Goal: Task Accomplishment & Management: Use online tool/utility

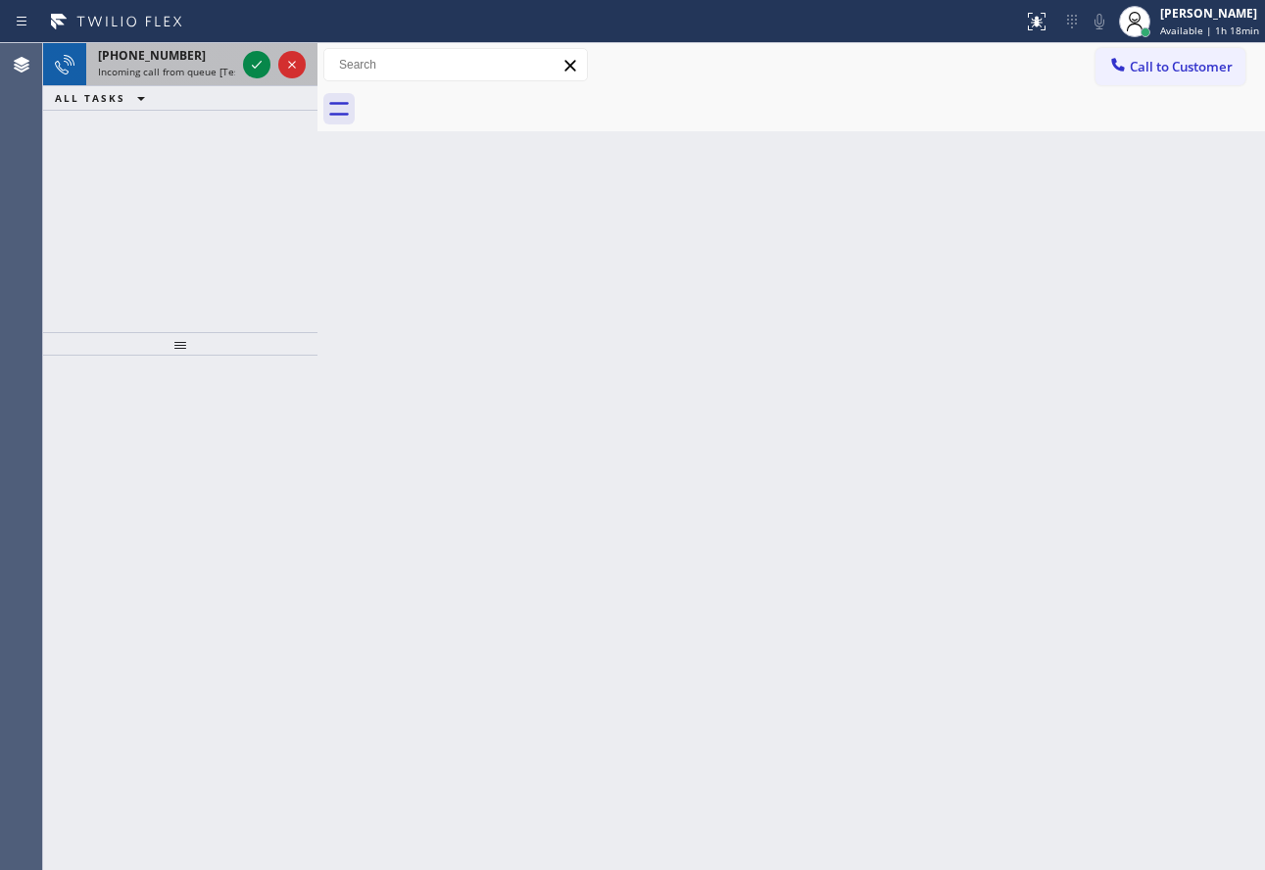
click at [146, 78] on div "[PHONE_NUMBER] Incoming call from queue [Test] All" at bounding box center [162, 64] width 153 height 43
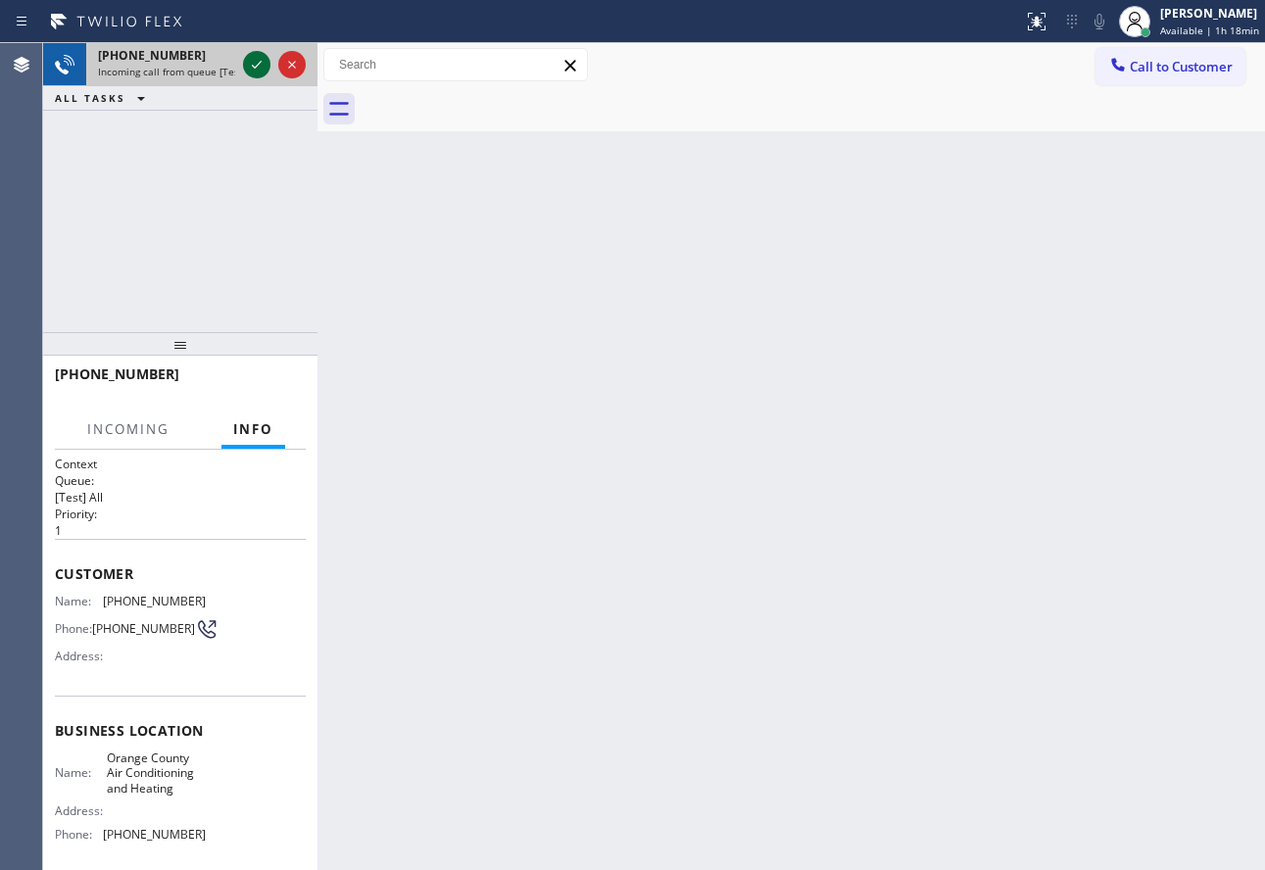
click at [260, 71] on icon at bounding box center [257, 65] width 24 height 24
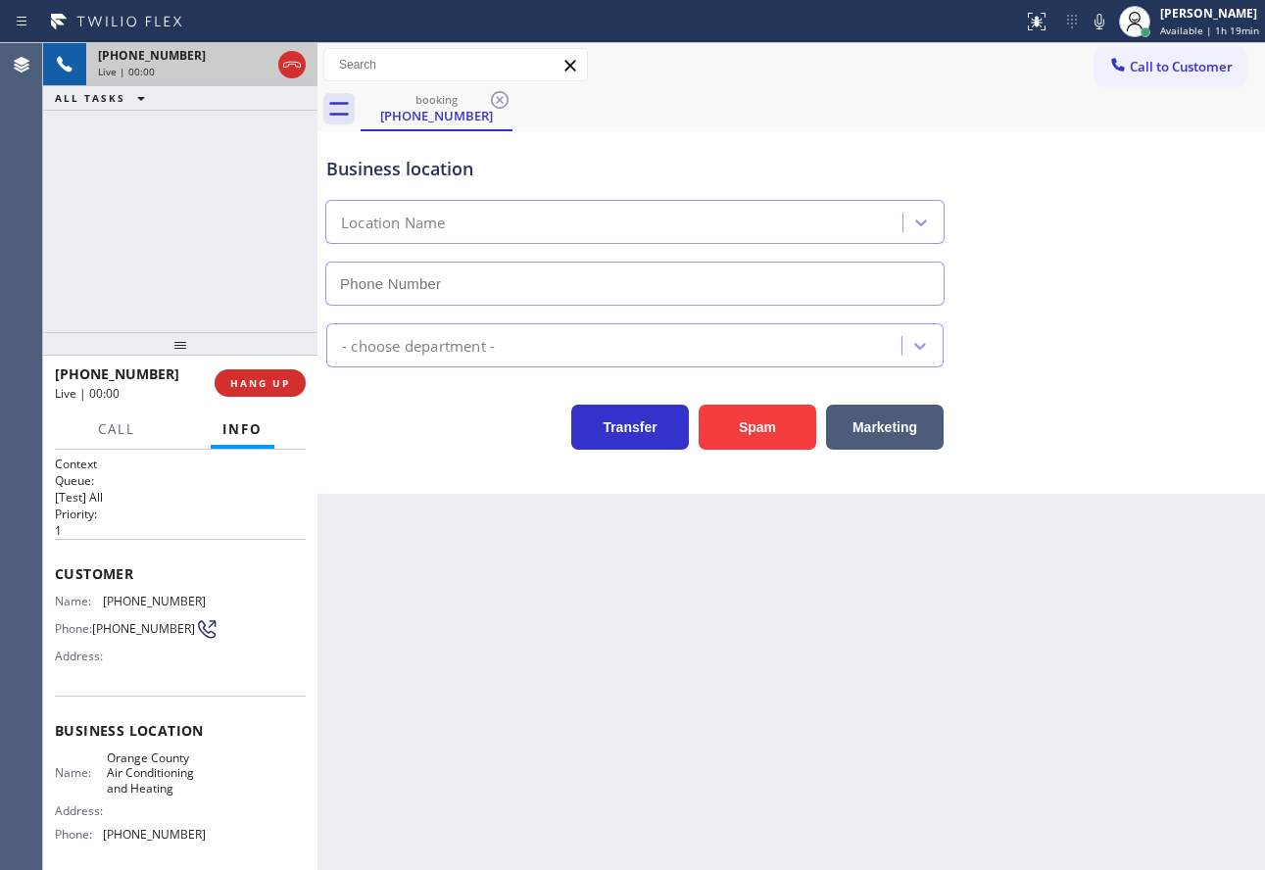
type input "[PHONE_NUMBER]"
click at [1097, 24] on icon at bounding box center [1100, 22] width 24 height 24
click at [1099, 24] on icon at bounding box center [1100, 22] width 24 height 24
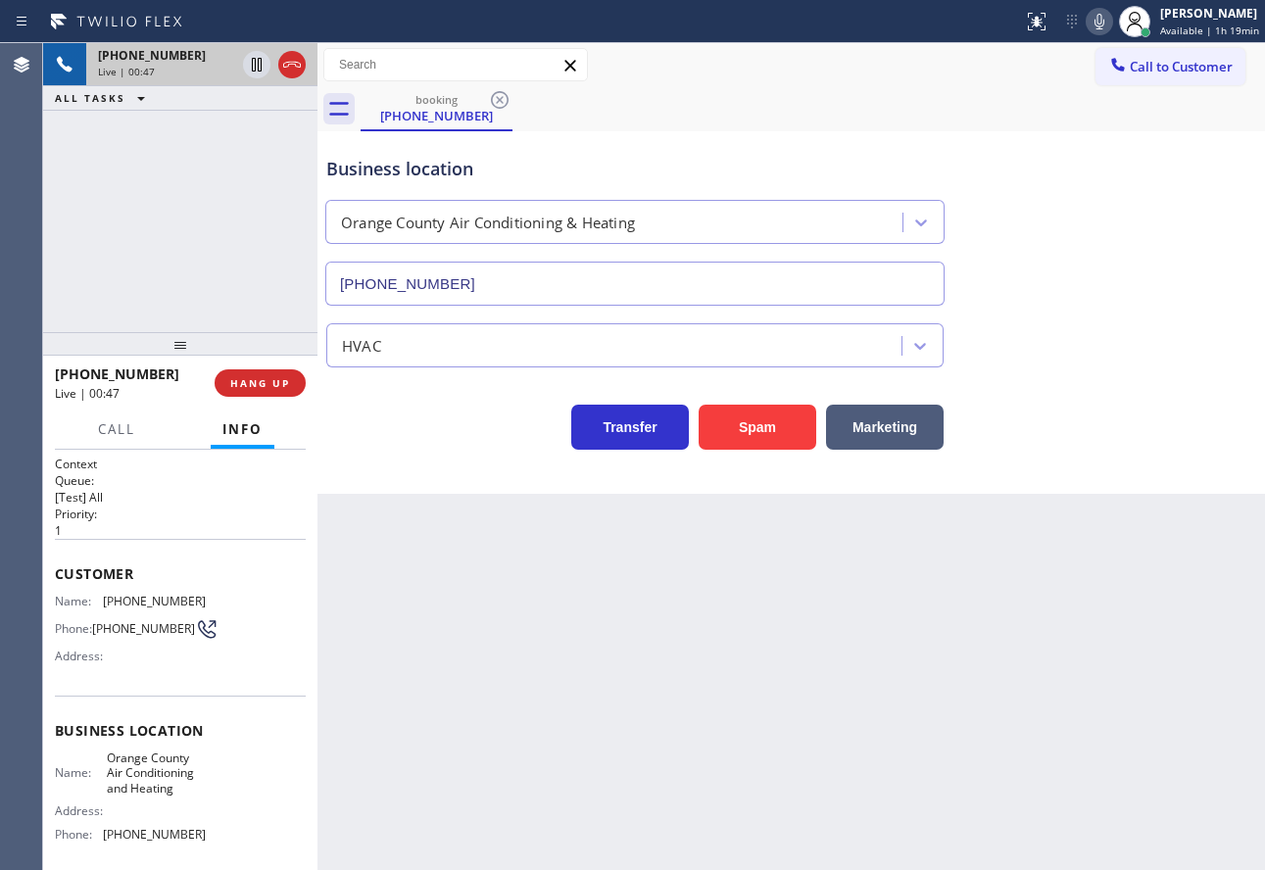
click at [1097, 29] on icon at bounding box center [1100, 22] width 24 height 24
click at [1100, 20] on icon at bounding box center [1100, 22] width 24 height 24
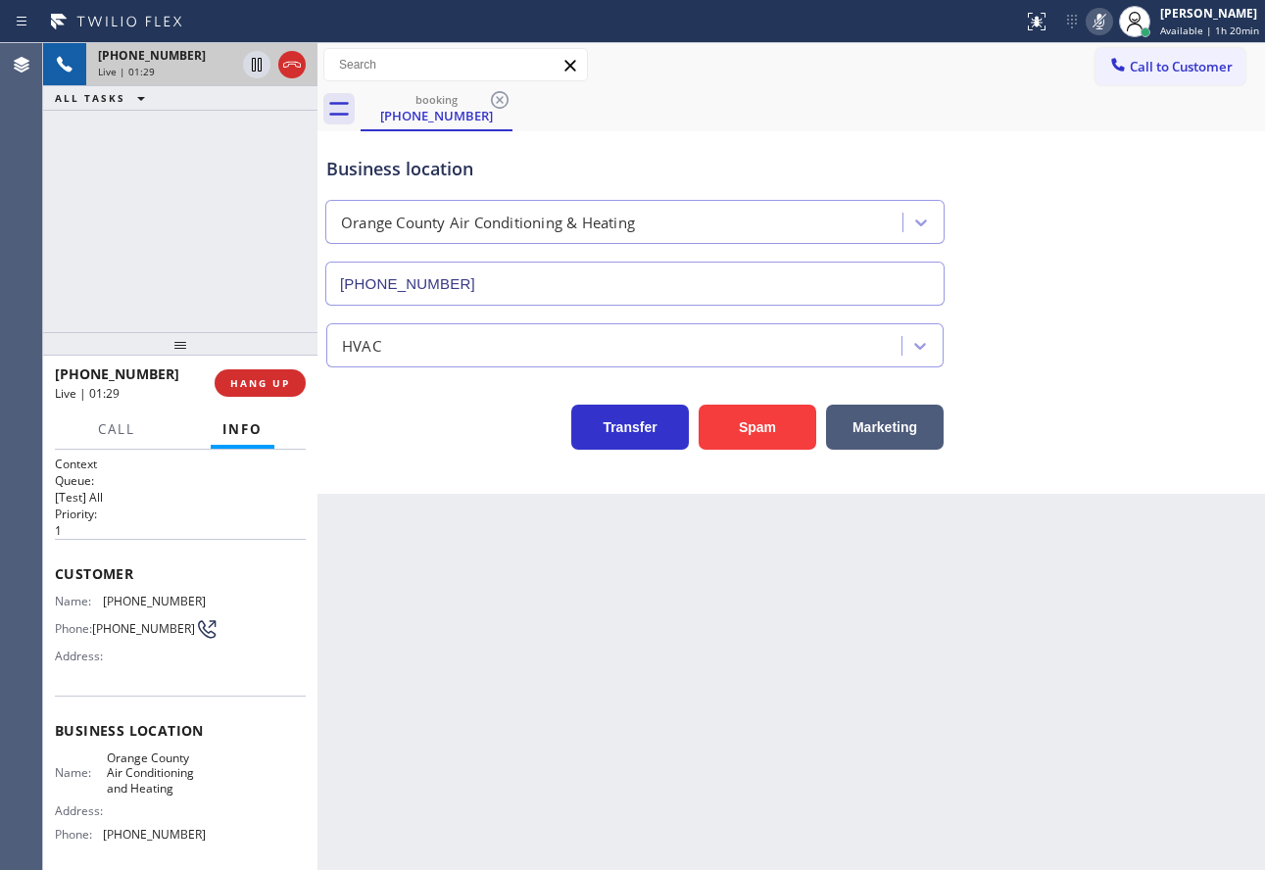
click at [1100, 20] on icon at bounding box center [1100, 22] width 24 height 24
click at [1102, 24] on icon at bounding box center [1100, 22] width 24 height 24
click at [165, 594] on span "[PHONE_NUMBER]" at bounding box center [154, 601] width 103 height 15
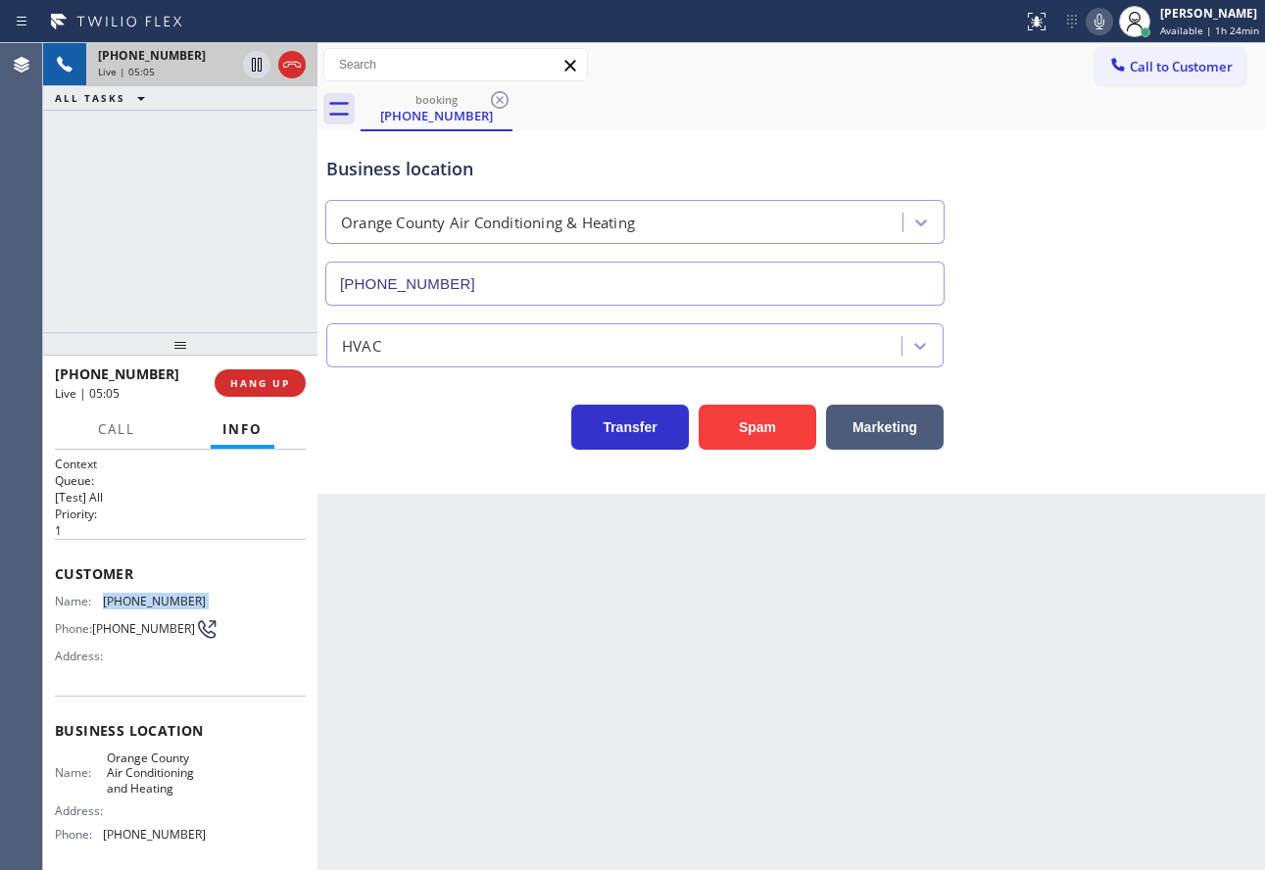
click at [165, 594] on span "[PHONE_NUMBER]" at bounding box center [154, 601] width 103 height 15
copy span "[PHONE_NUMBER]"
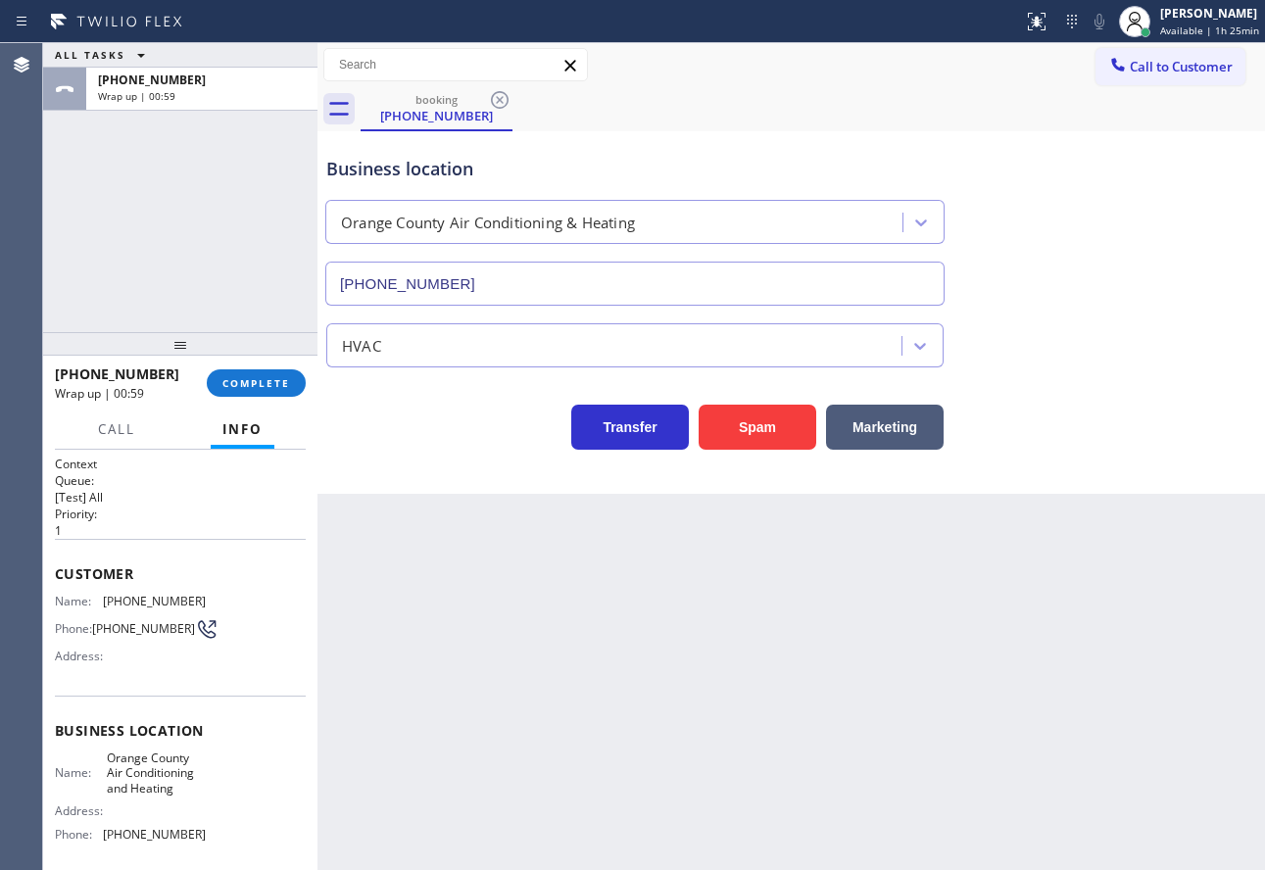
click at [155, 842] on span "[PHONE_NUMBER]" at bounding box center [154, 834] width 103 height 15
copy span "[PHONE_NUMBER]"
click at [140, 781] on span "Orange County Air Conditioning and Heating" at bounding box center [156, 773] width 98 height 45
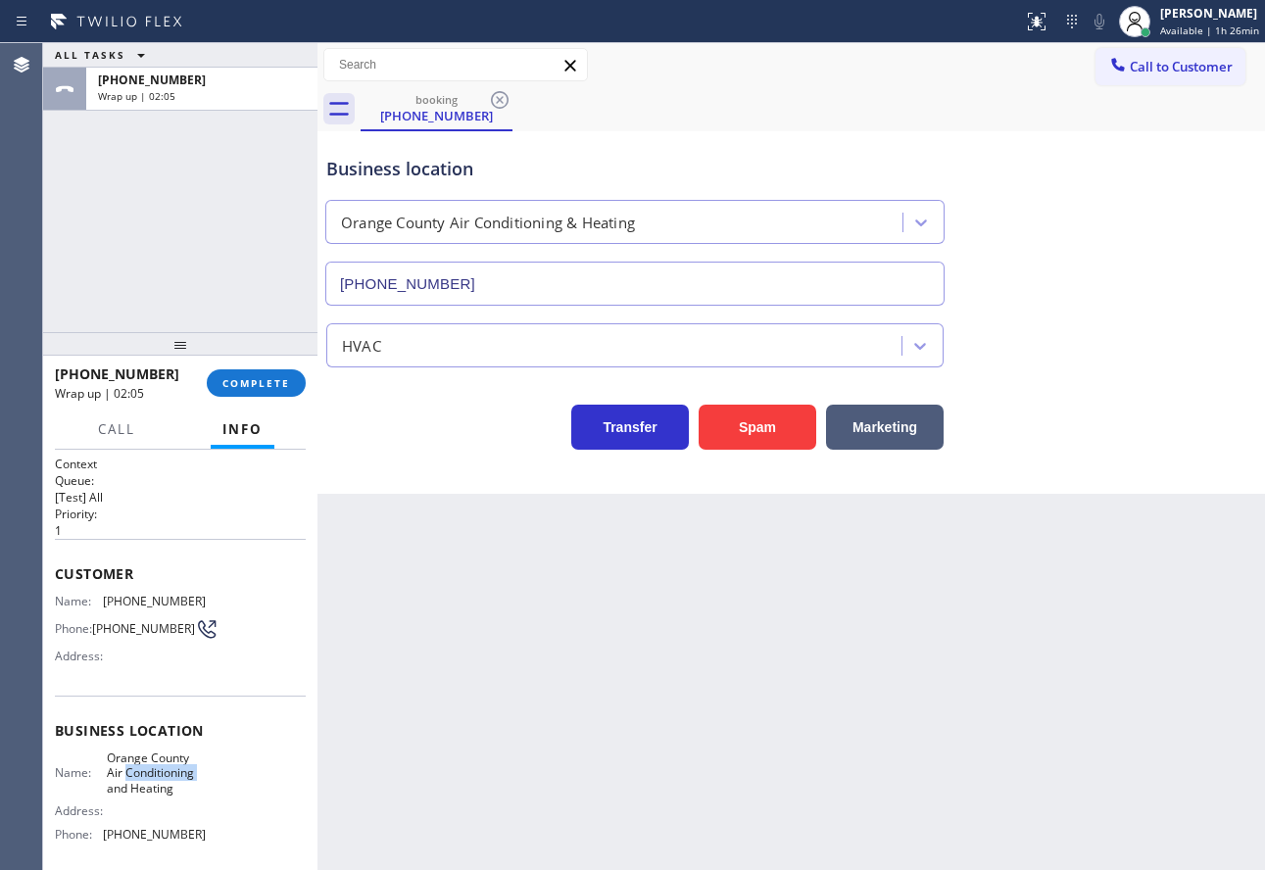
click at [140, 781] on span "Orange County Air Conditioning and Heating" at bounding box center [156, 773] width 98 height 45
copy span "Orange County Air Conditioning and Heating"
click at [258, 386] on span "COMPLETE" at bounding box center [256, 383] width 68 height 14
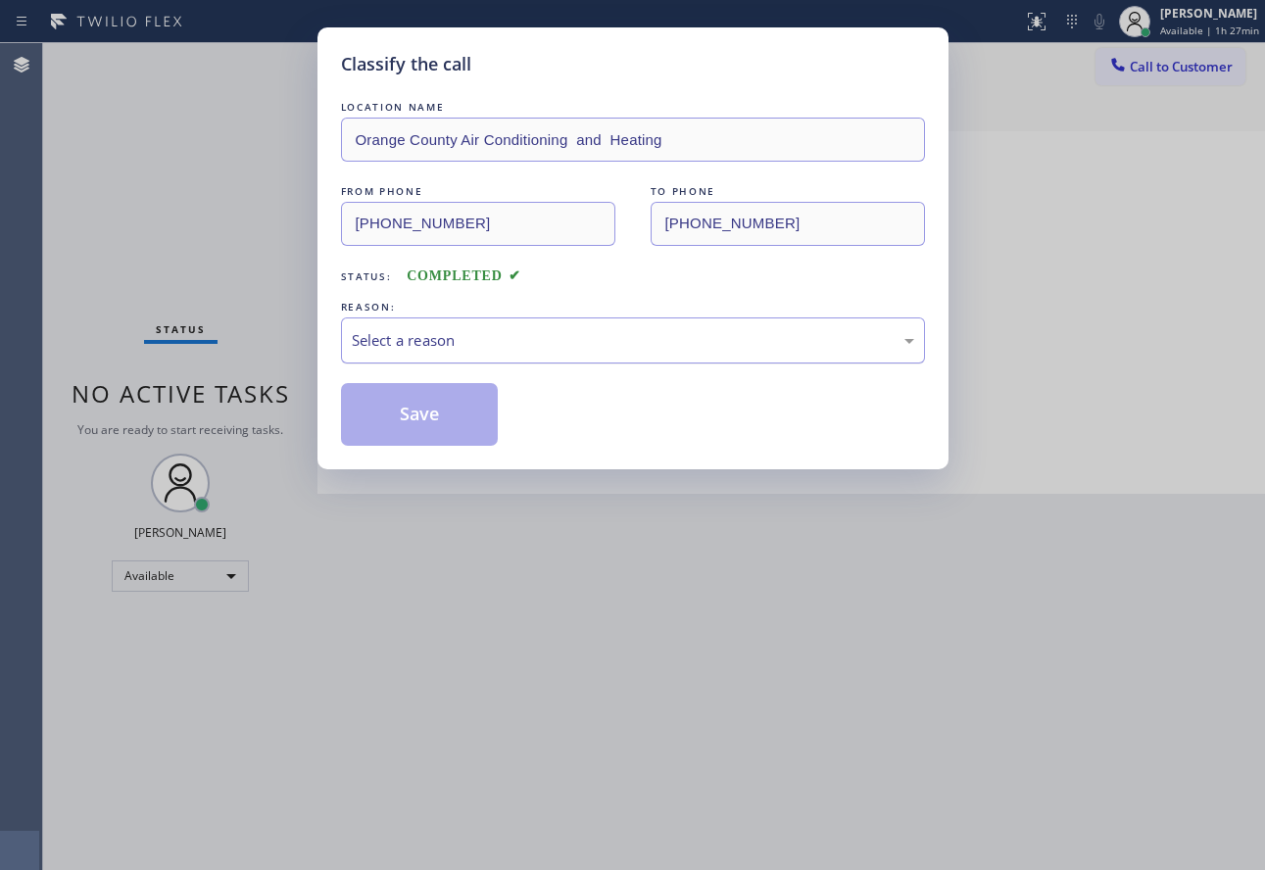
click at [525, 358] on div "Select a reason" at bounding box center [633, 341] width 584 height 46
click at [430, 419] on button "Save" at bounding box center [420, 414] width 158 height 63
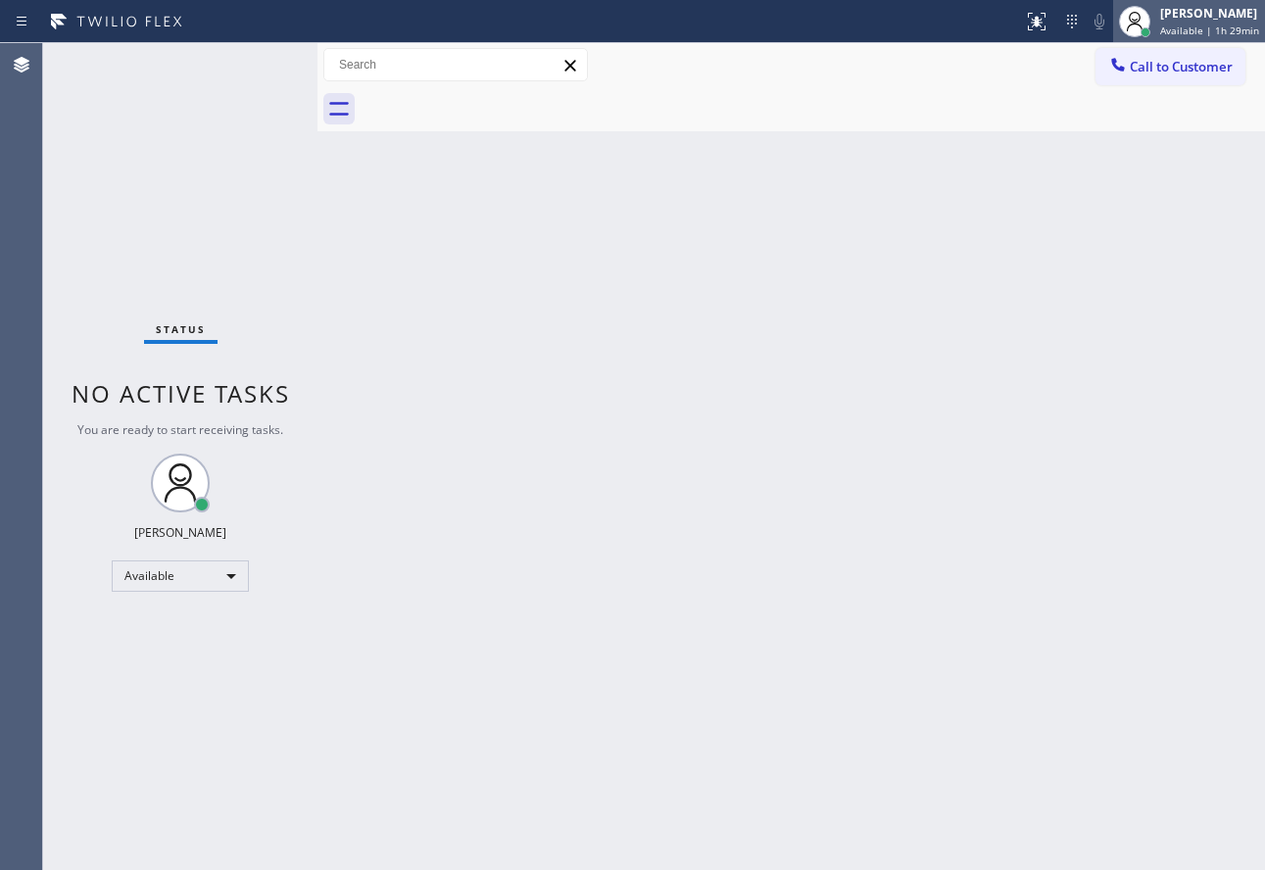
click at [1201, 32] on span "Available | 1h 29min" at bounding box center [1209, 31] width 99 height 14
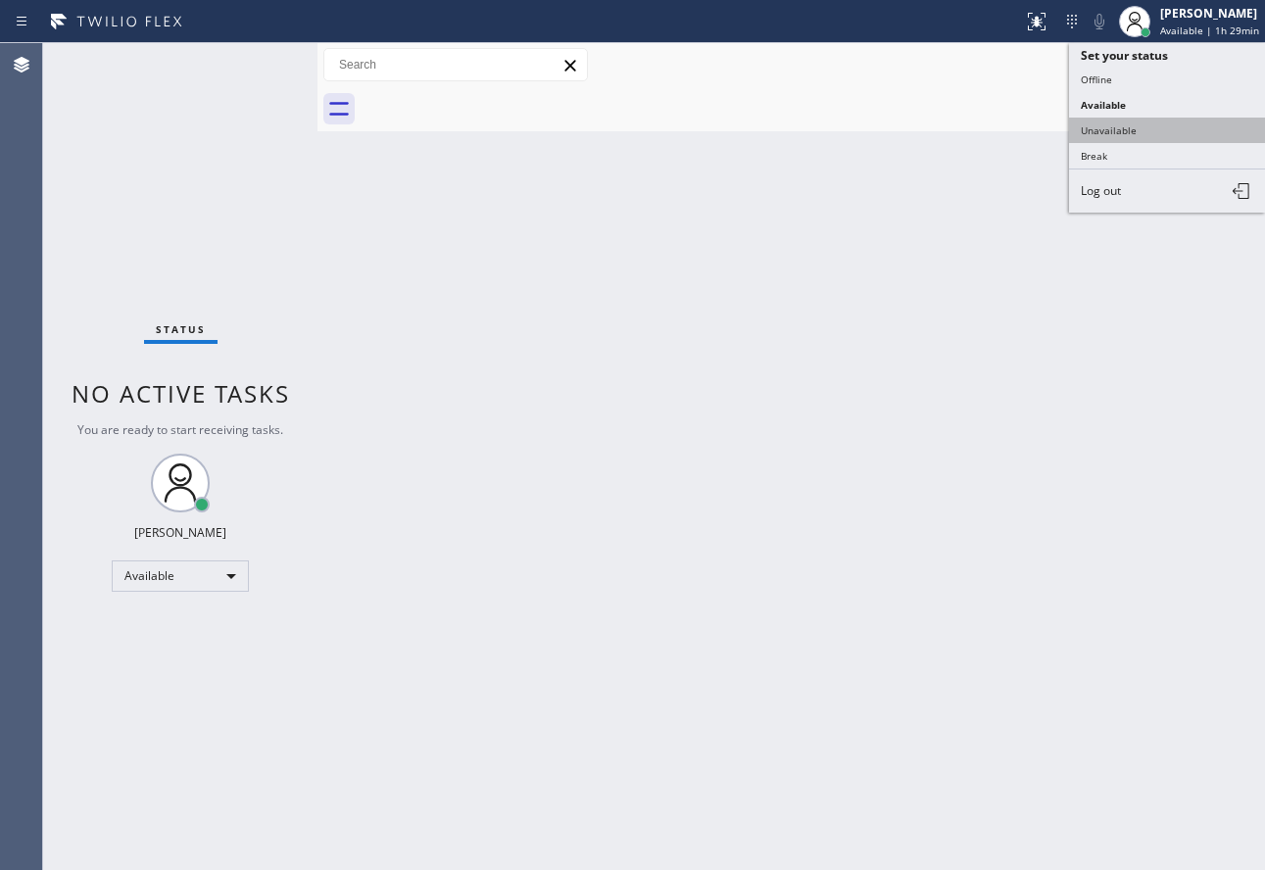
click at [1127, 121] on button "Unavailable" at bounding box center [1167, 130] width 196 height 25
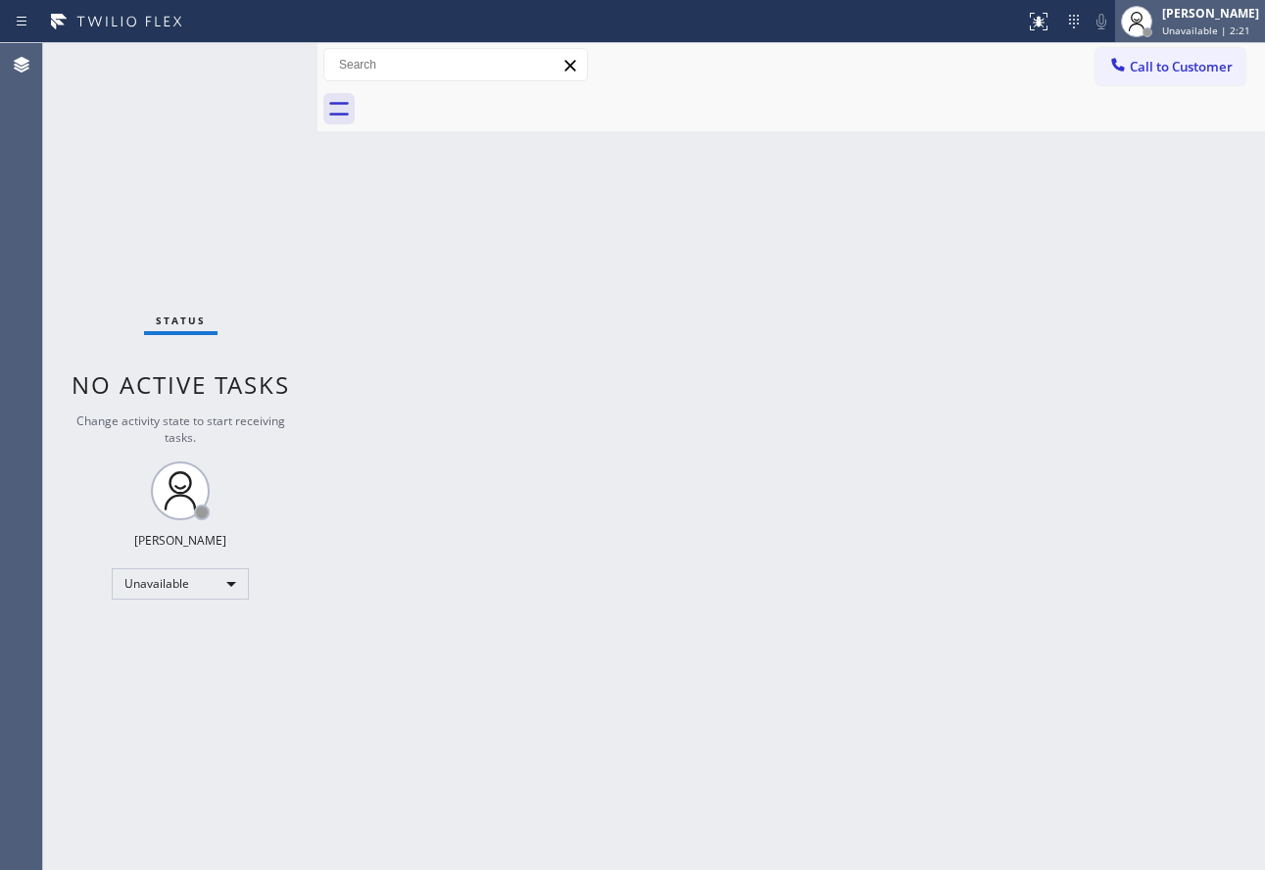
click at [1211, 28] on span "Unavailable | 2:21" at bounding box center [1206, 31] width 88 height 14
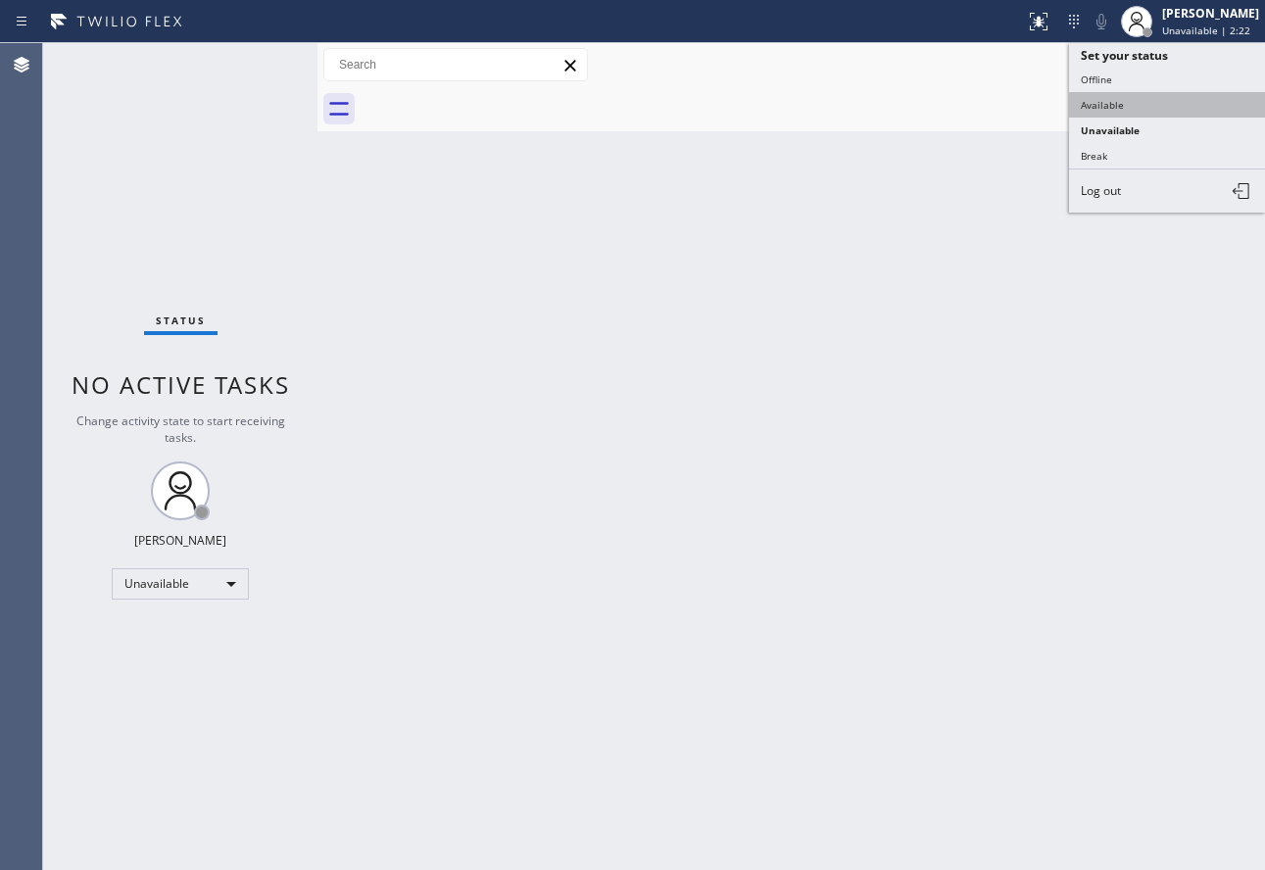
click at [1119, 112] on button "Available" at bounding box center [1167, 104] width 196 height 25
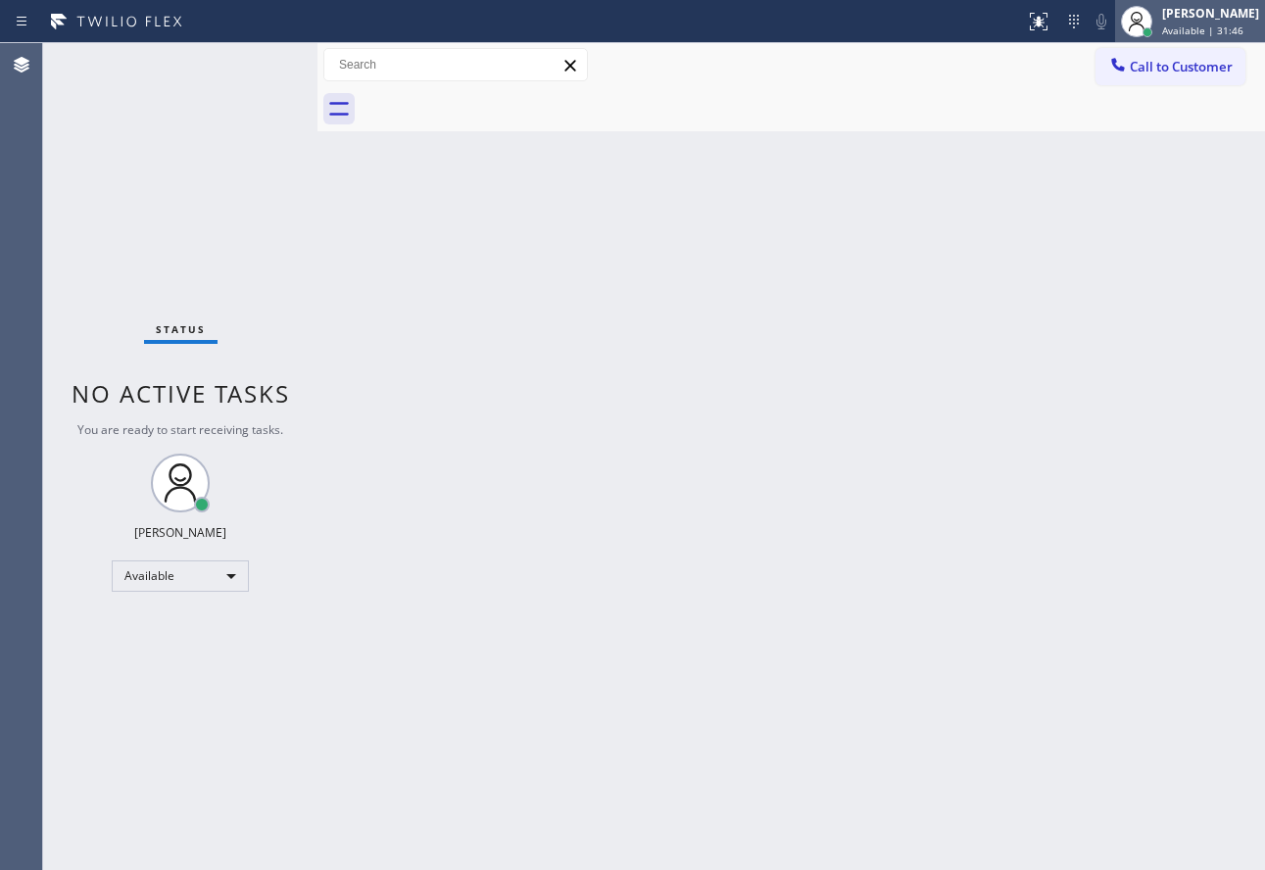
click at [1220, 24] on span "Available | 31:46" at bounding box center [1202, 31] width 81 height 14
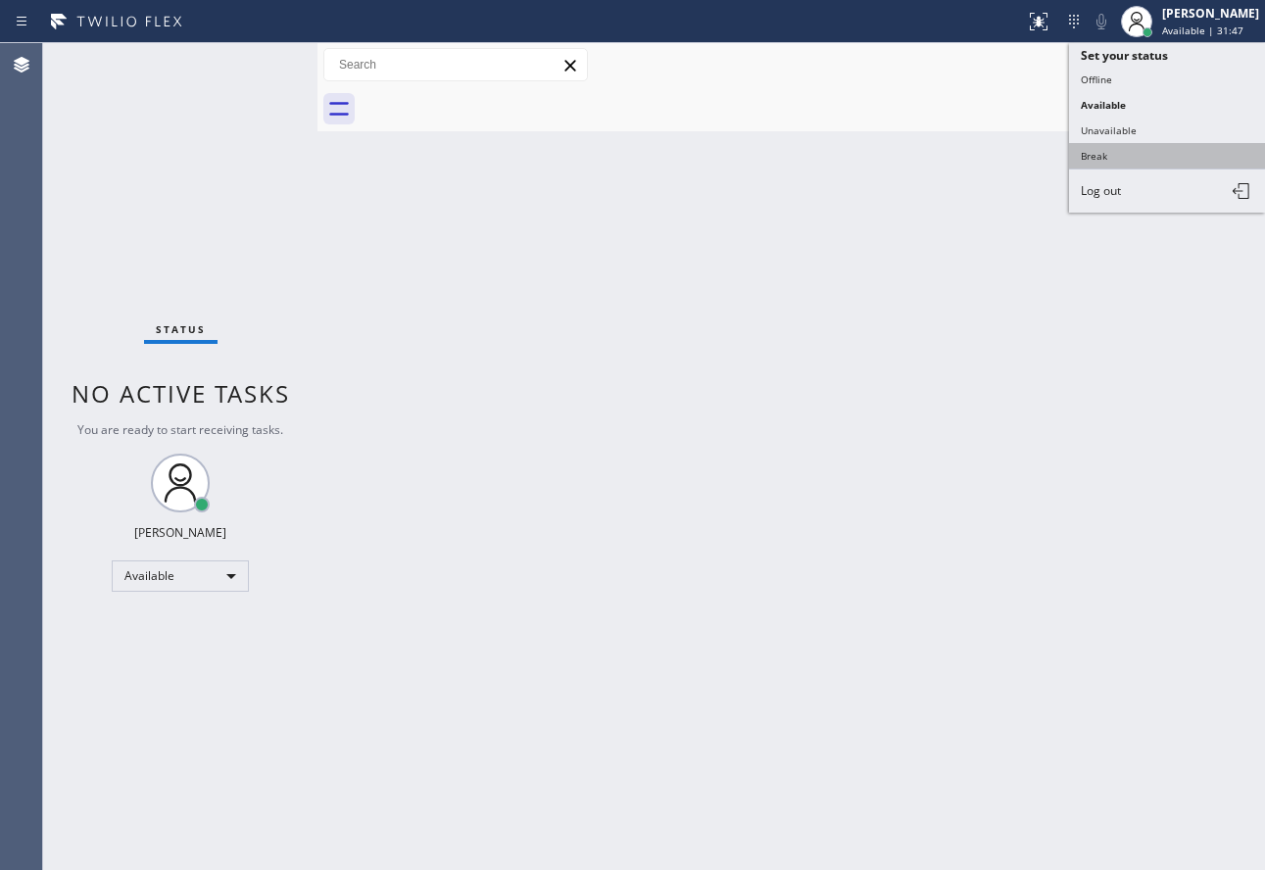
click at [1125, 159] on button "Break" at bounding box center [1167, 155] width 196 height 25
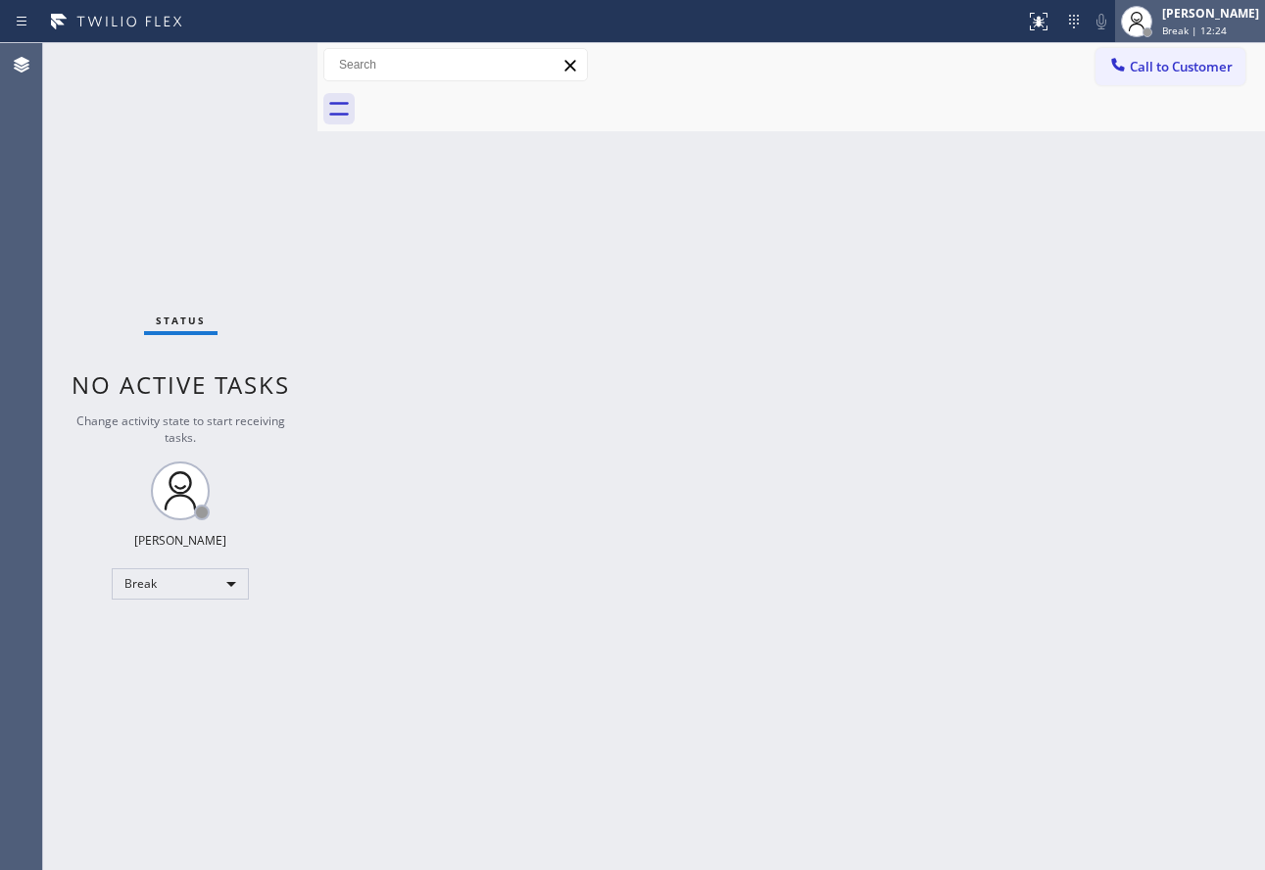
click at [1218, 21] on div "[PERSON_NAME]" at bounding box center [1210, 13] width 97 height 17
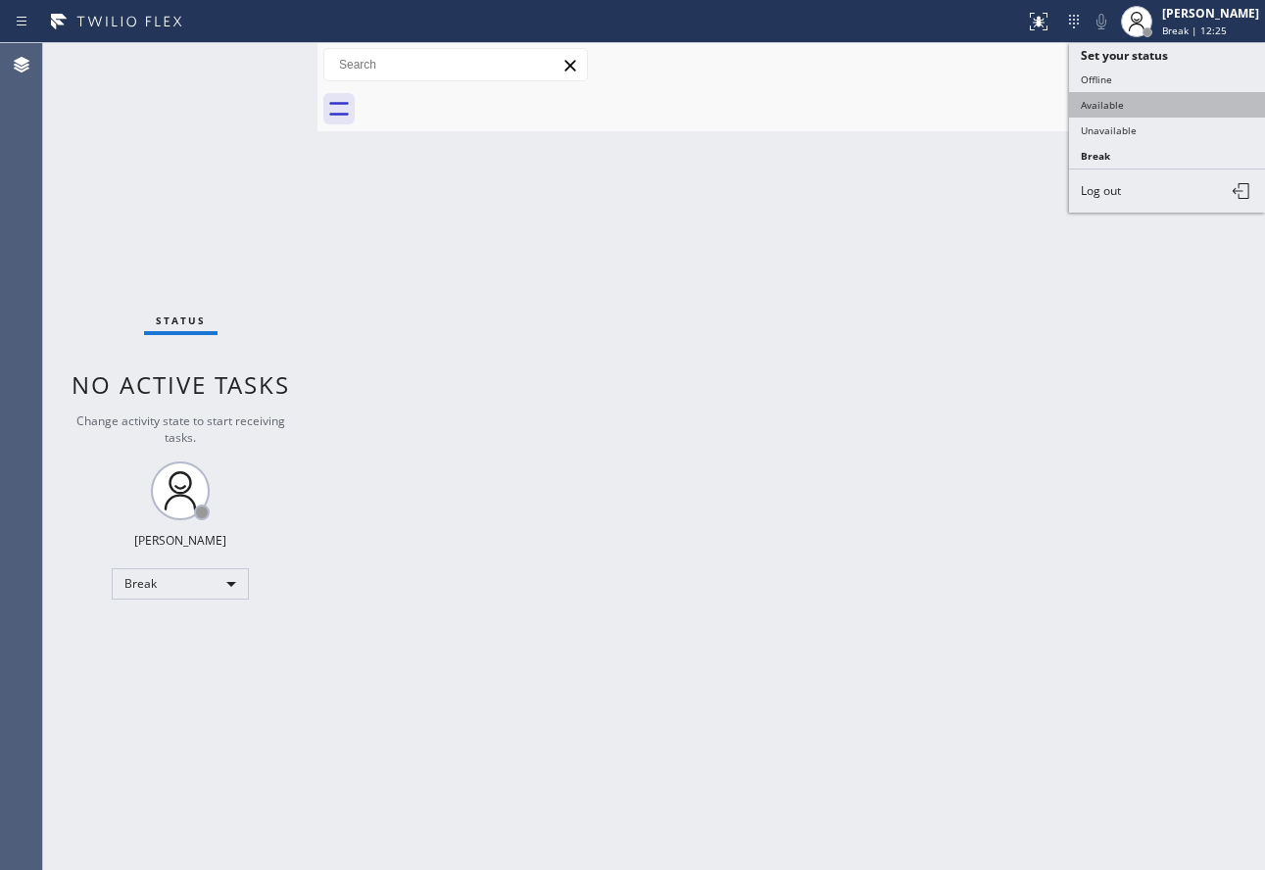
click at [1149, 104] on button "Available" at bounding box center [1167, 104] width 196 height 25
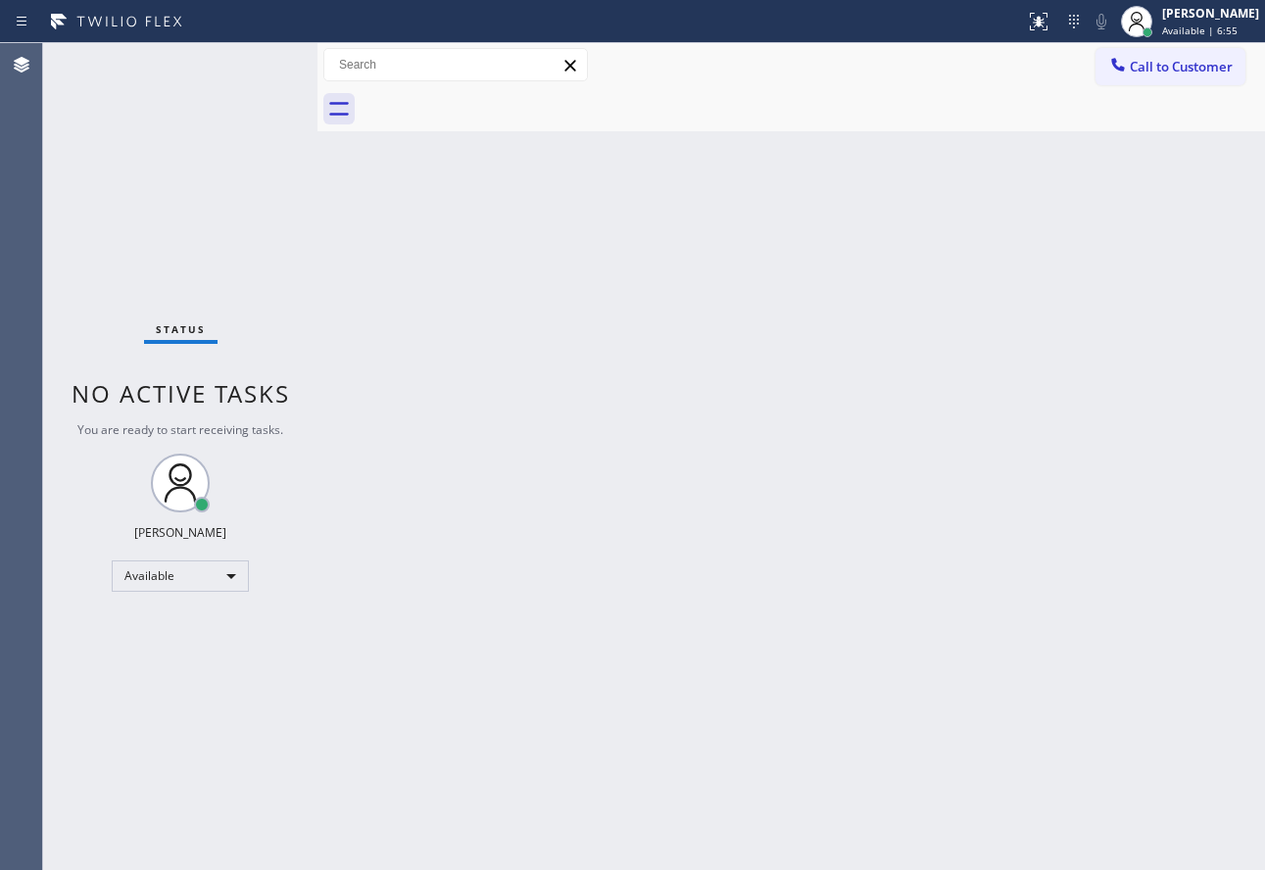
click at [562, 848] on div "Back to Dashboard Change Sender ID Customers Technicians Select a contact Outbo…" at bounding box center [792, 456] width 948 height 827
click at [1058, 532] on div "Back to Dashboard Change Sender ID Customers Technicians Select a contact Outbo…" at bounding box center [792, 456] width 948 height 827
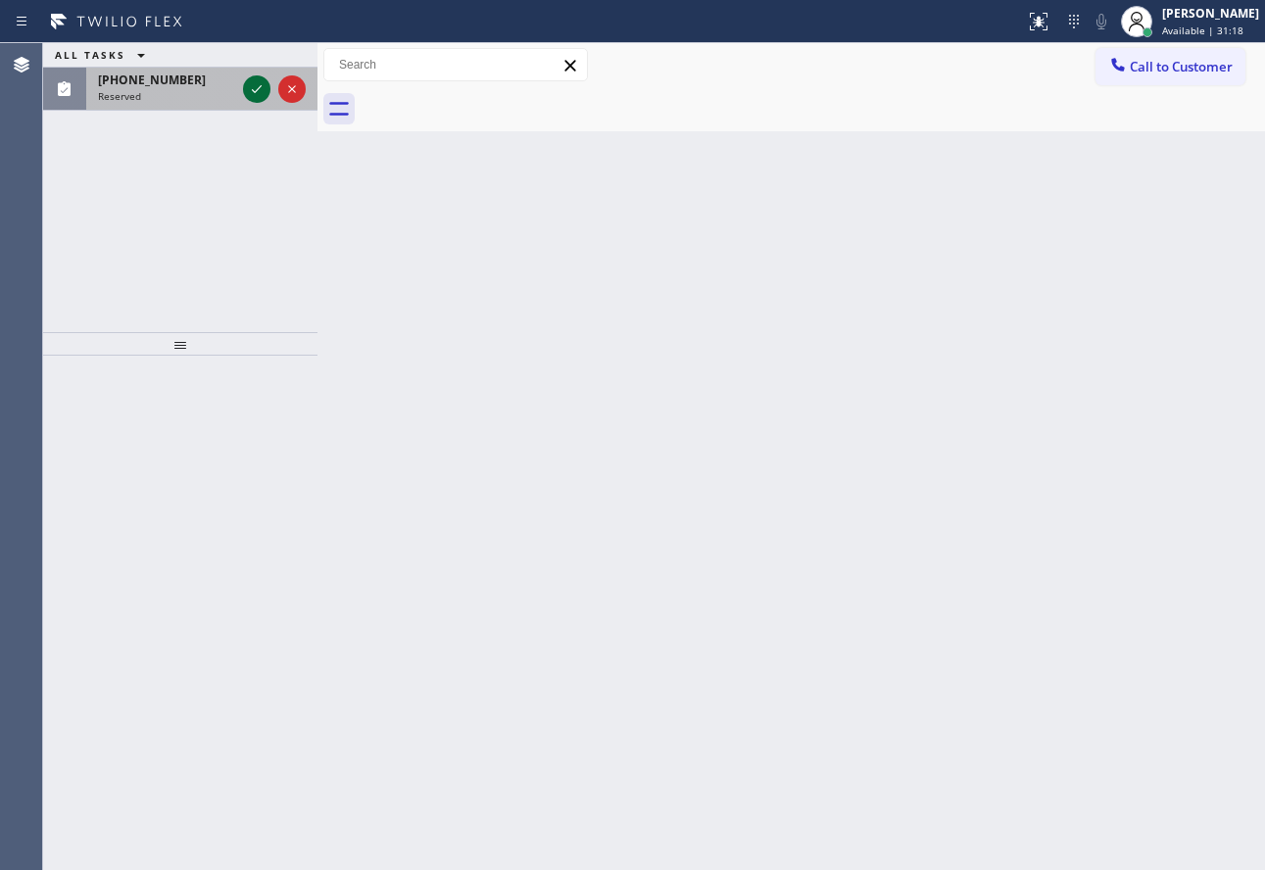
click at [257, 83] on icon at bounding box center [257, 89] width 24 height 24
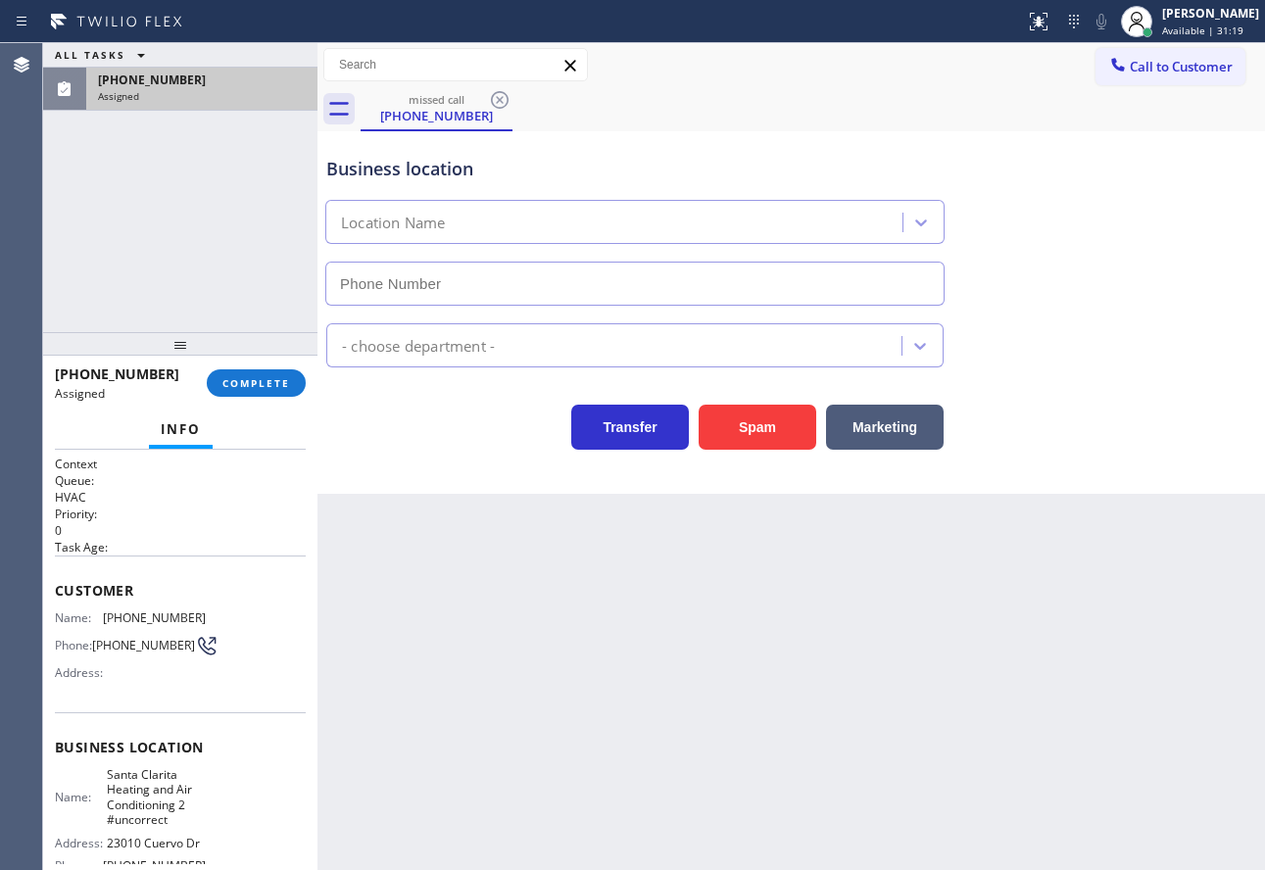
type input "[PHONE_NUMBER]"
click at [269, 371] on button "COMPLETE" at bounding box center [256, 382] width 99 height 27
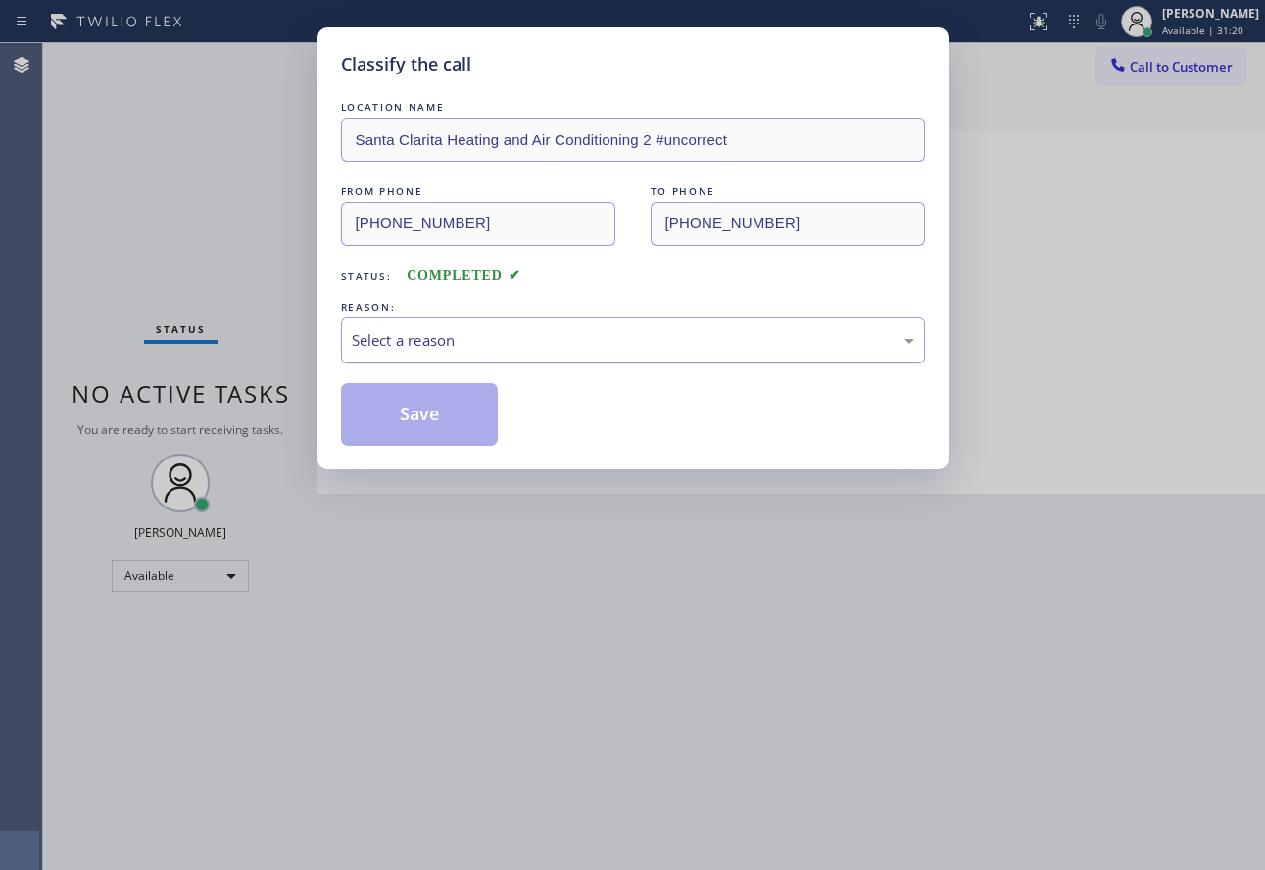
drag, startPoint x: 555, startPoint y: 349, endPoint x: 545, endPoint y: 356, distance: 12.0
click at [553, 348] on div "Select a reason" at bounding box center [633, 340] width 562 height 23
drag, startPoint x: 440, startPoint y: 424, endPoint x: 422, endPoint y: 421, distance: 17.9
click at [439, 424] on button "Save" at bounding box center [420, 414] width 158 height 63
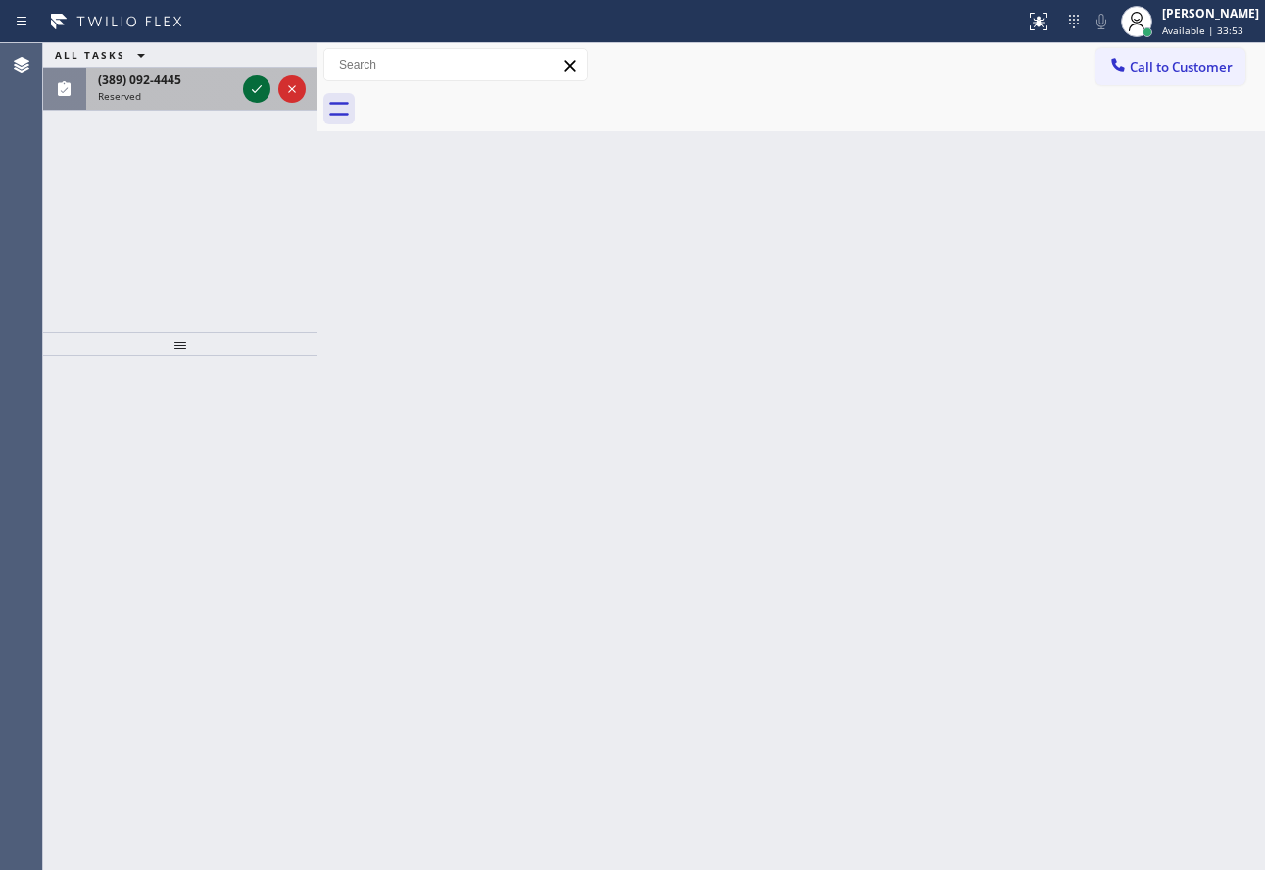
click at [264, 90] on icon at bounding box center [257, 89] width 24 height 24
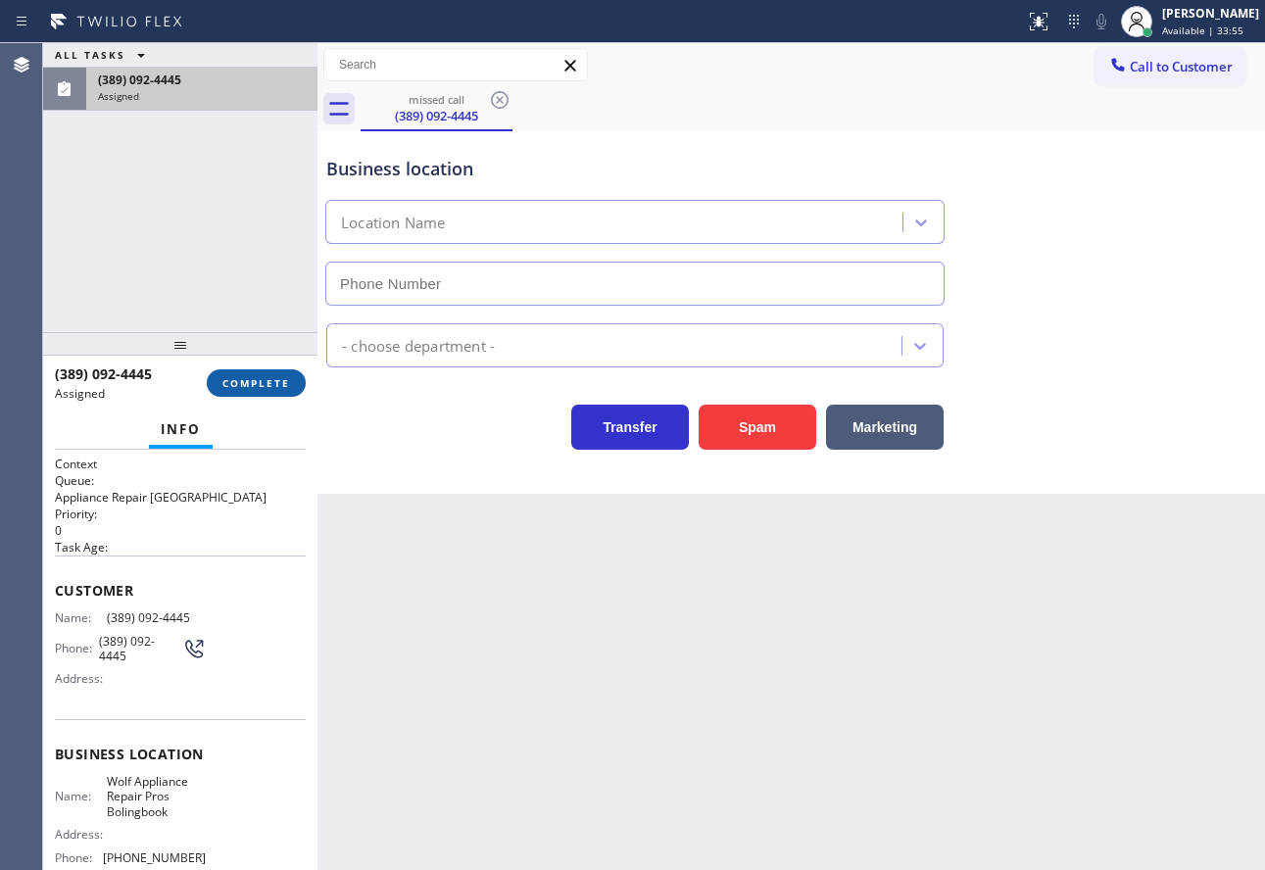
type input "[PHONE_NUMBER]"
drag, startPoint x: 255, startPoint y: 384, endPoint x: 265, endPoint y: 377, distance: 12.0
click at [253, 384] on span "COMPLETE" at bounding box center [256, 383] width 68 height 14
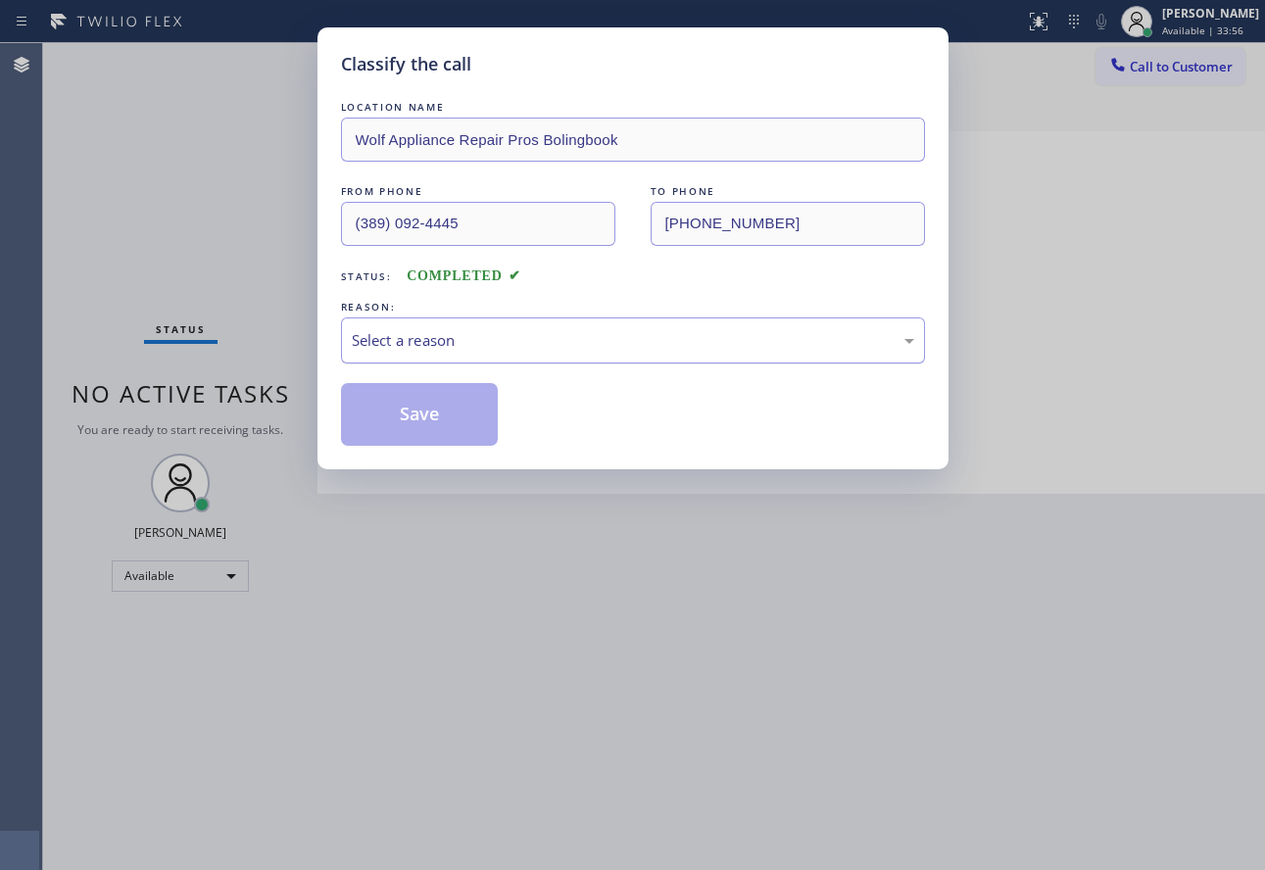
click at [411, 347] on div "Select a reason" at bounding box center [633, 340] width 562 height 23
drag, startPoint x: 411, startPoint y: 476, endPoint x: 419, endPoint y: 416, distance: 60.4
click at [416, 414] on button "Save" at bounding box center [420, 414] width 158 height 63
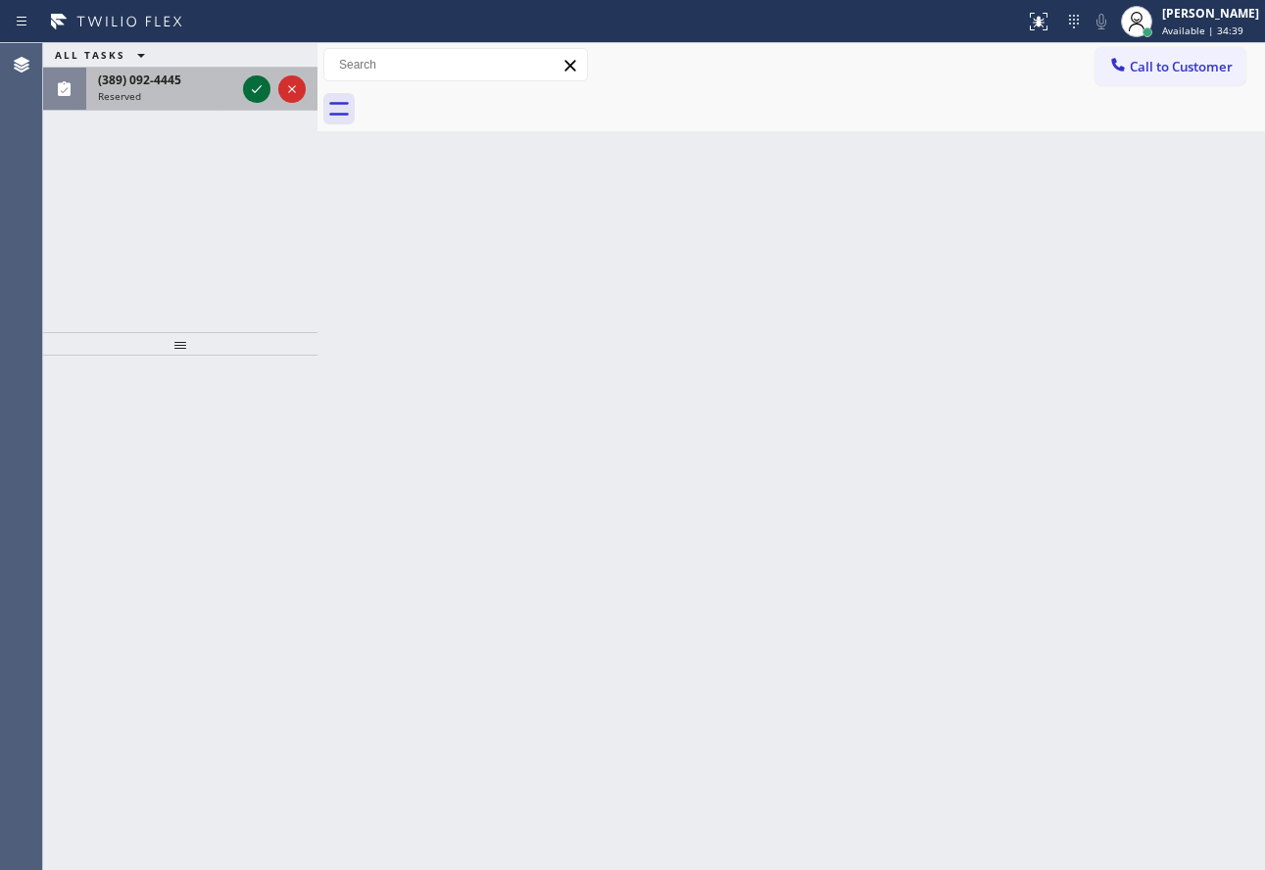
click at [257, 88] on icon at bounding box center [257, 89] width 24 height 24
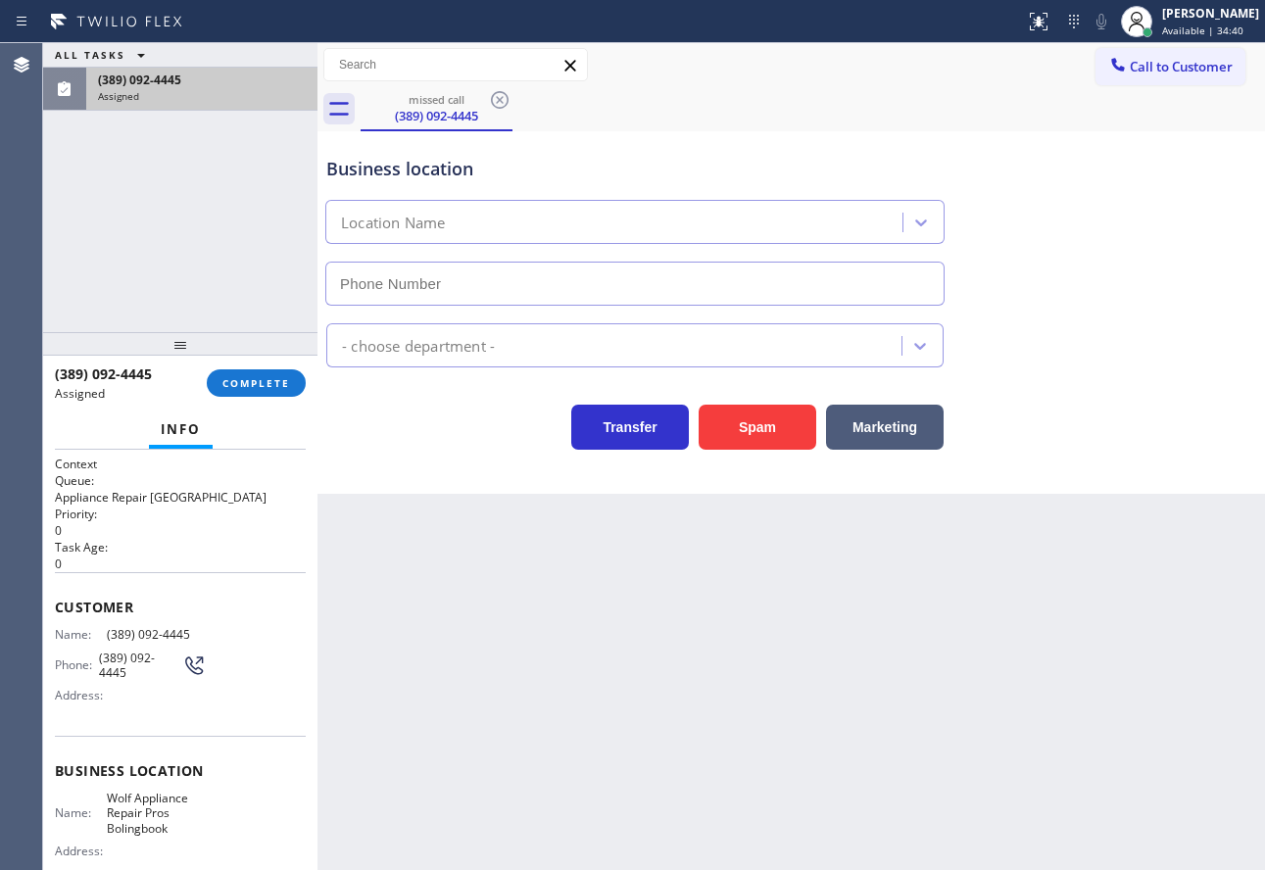
type input "[PHONE_NUMBER]"
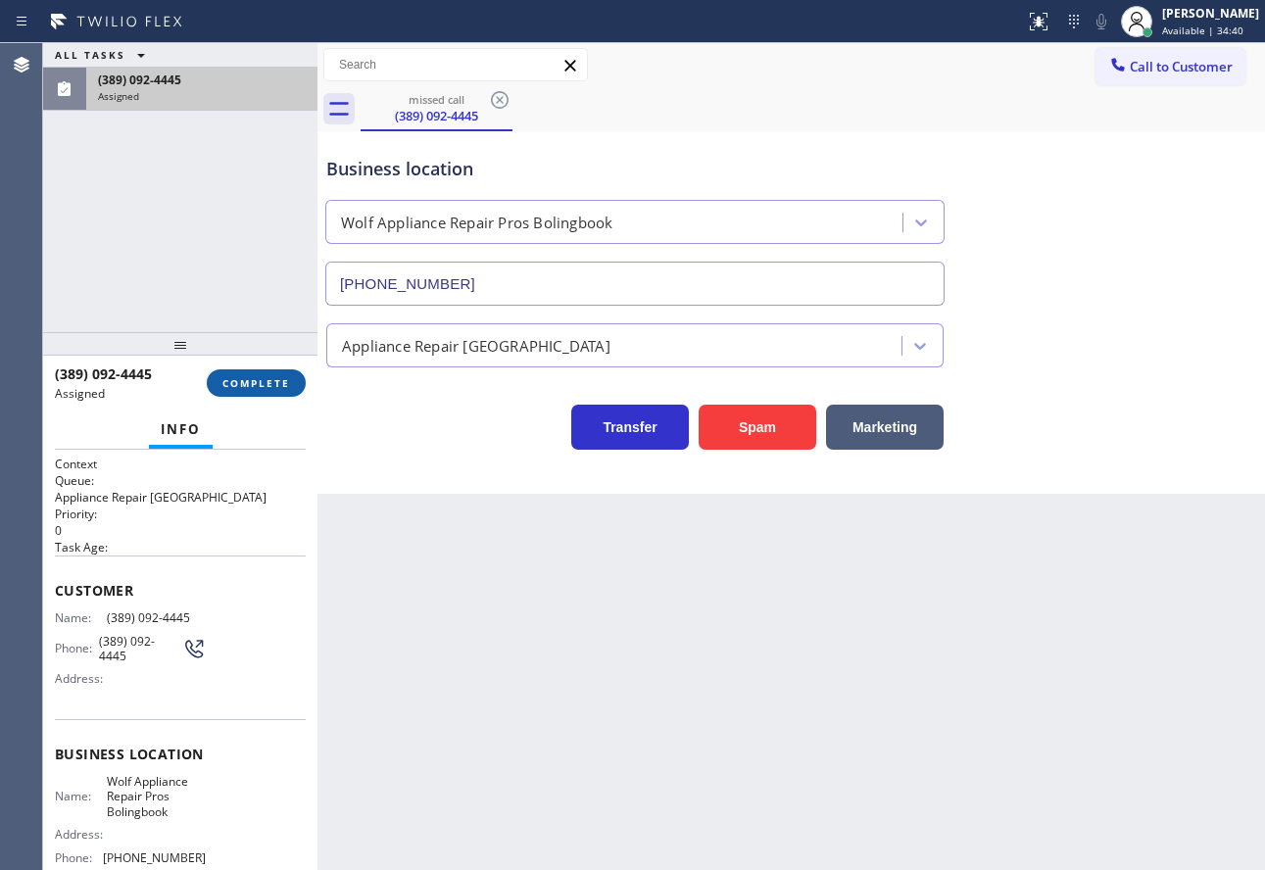
click at [267, 392] on button "COMPLETE" at bounding box center [256, 382] width 99 height 27
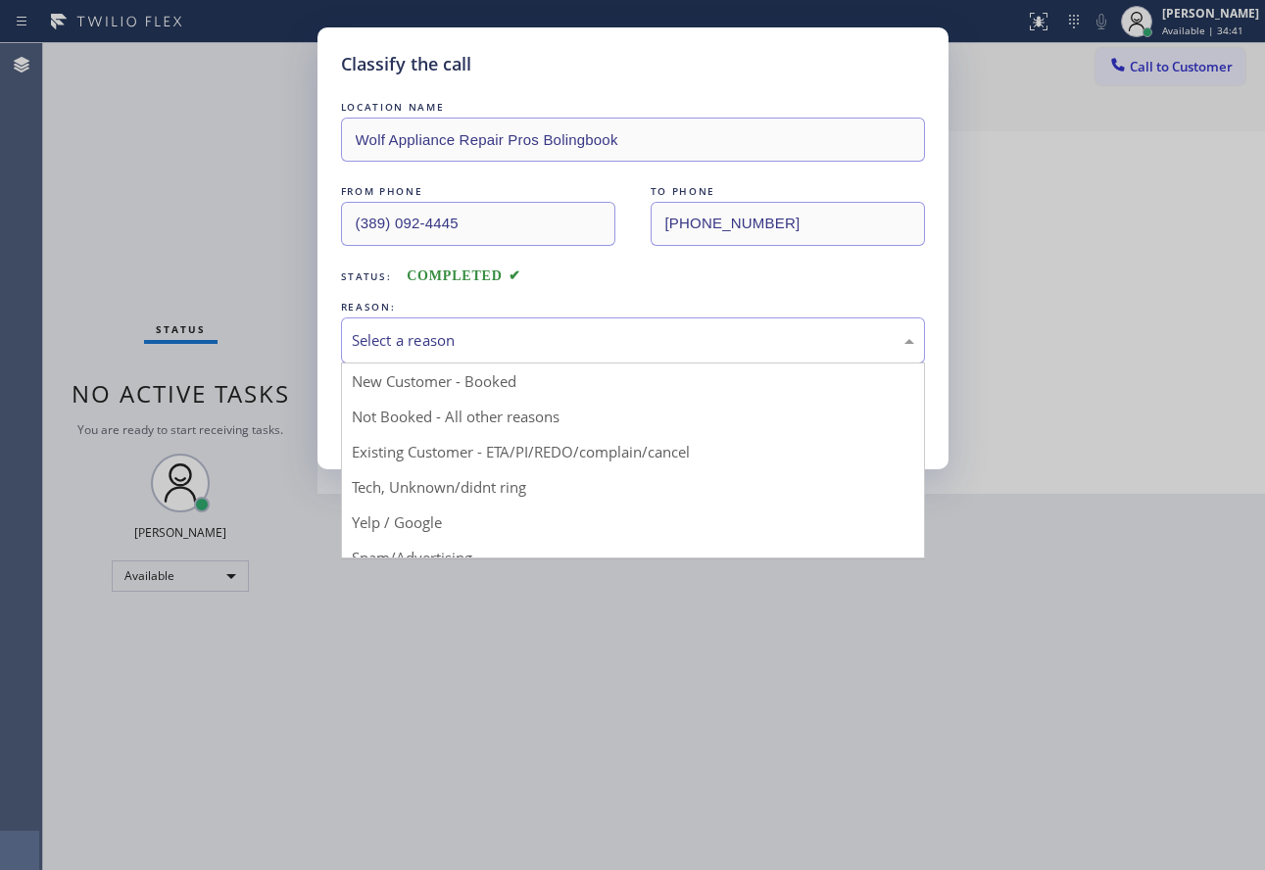
click at [375, 331] on div "Select a reason" at bounding box center [633, 340] width 562 height 23
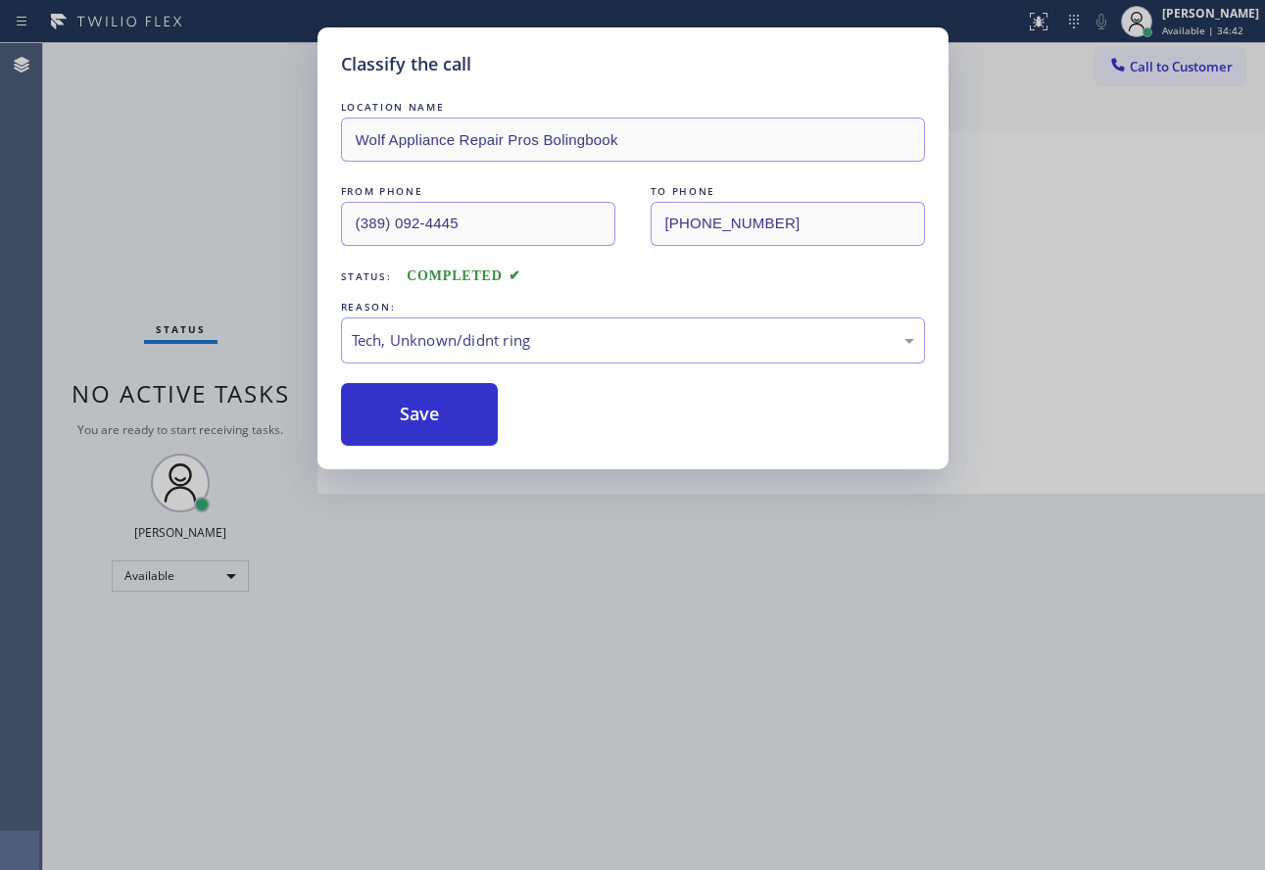
drag, startPoint x: 380, startPoint y: 485, endPoint x: 389, endPoint y: 456, distance: 30.7
click at [394, 419] on button "Save" at bounding box center [420, 414] width 158 height 63
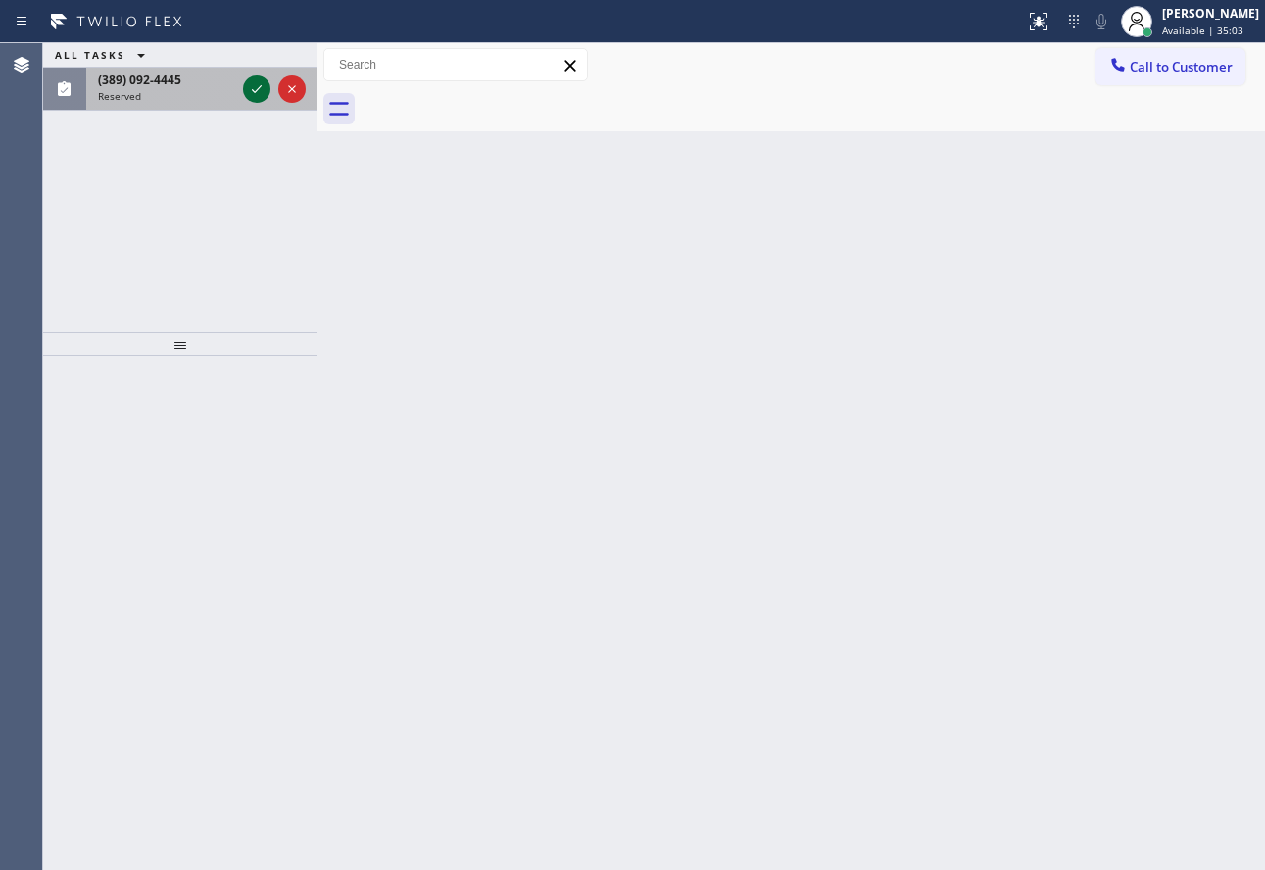
click at [250, 97] on icon at bounding box center [257, 89] width 24 height 24
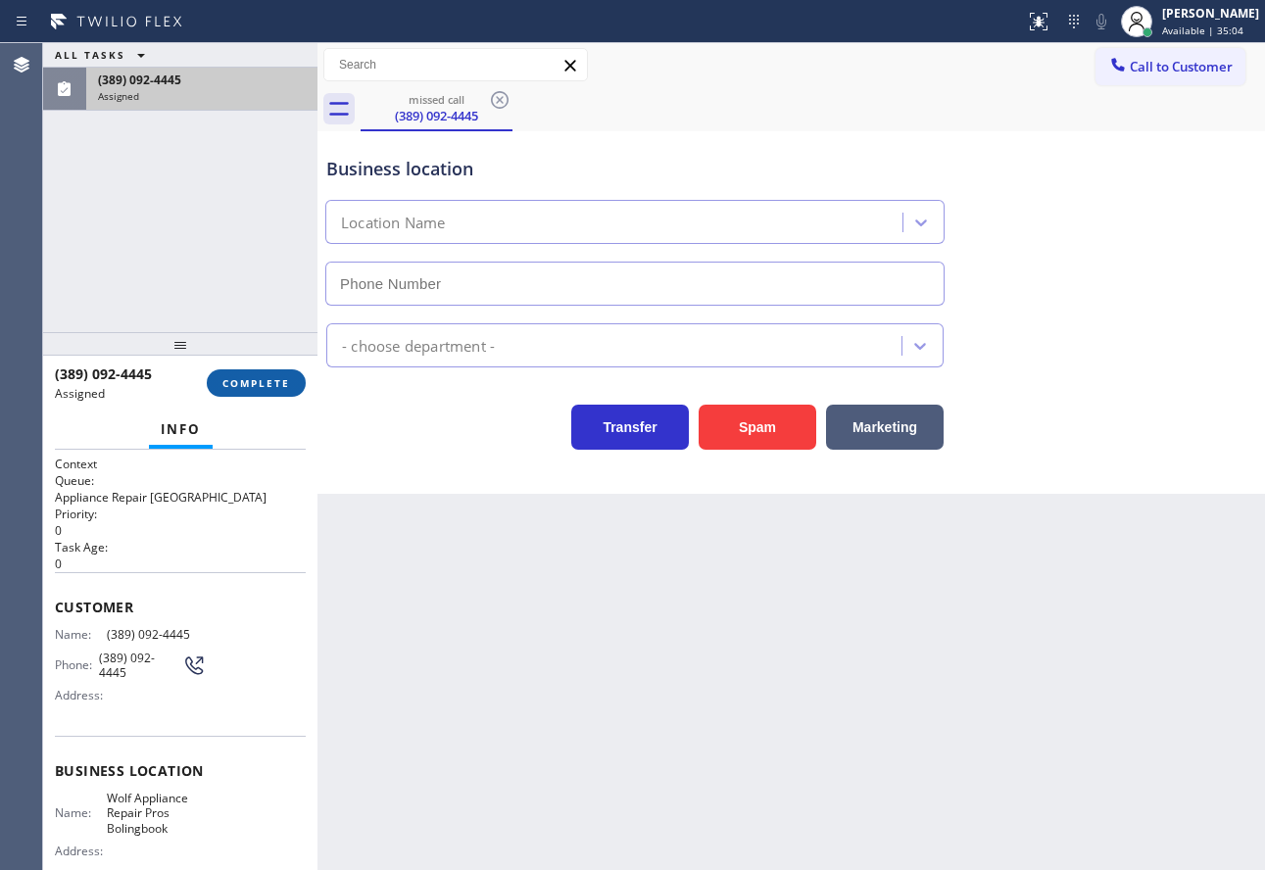
type input "[PHONE_NUMBER]"
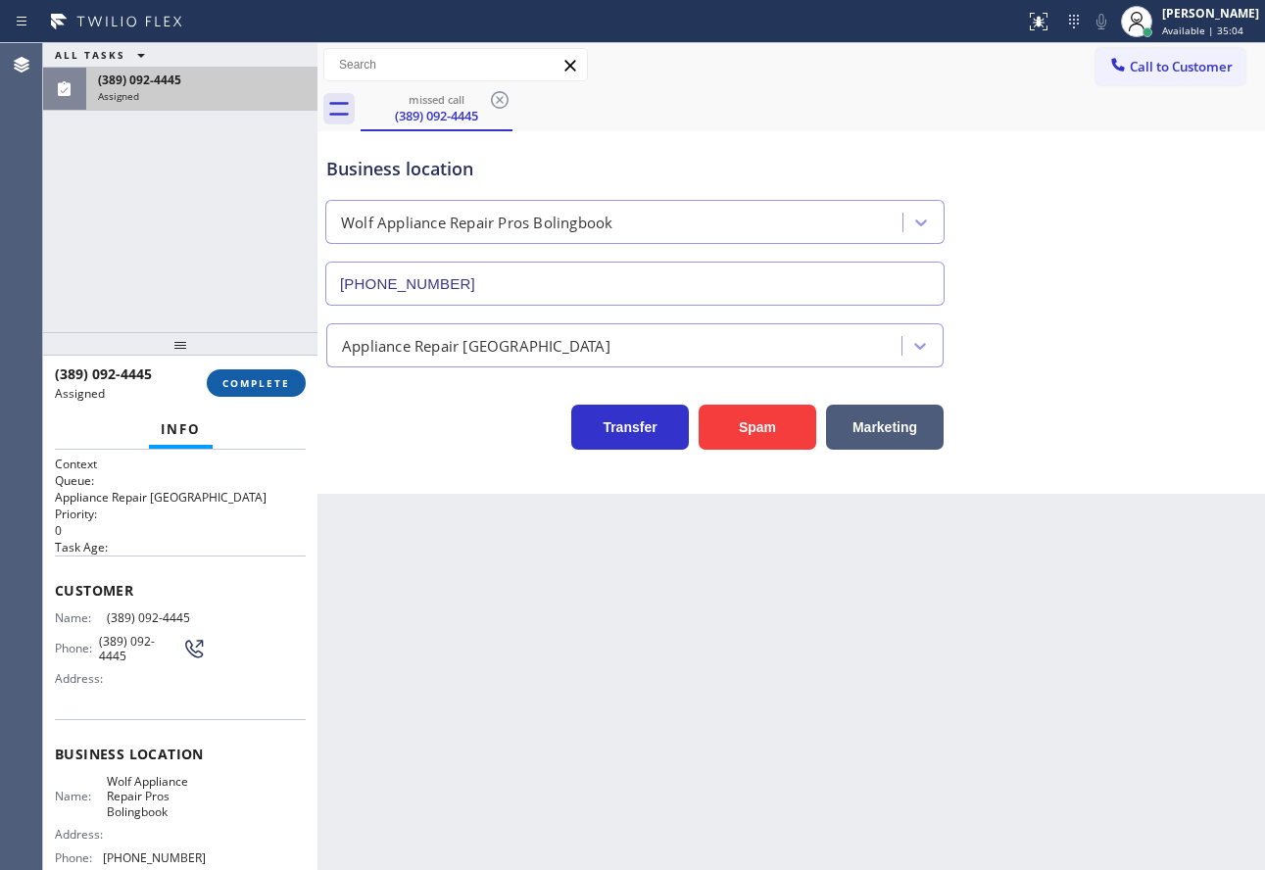
click at [244, 390] on span "COMPLETE" at bounding box center [256, 383] width 68 height 14
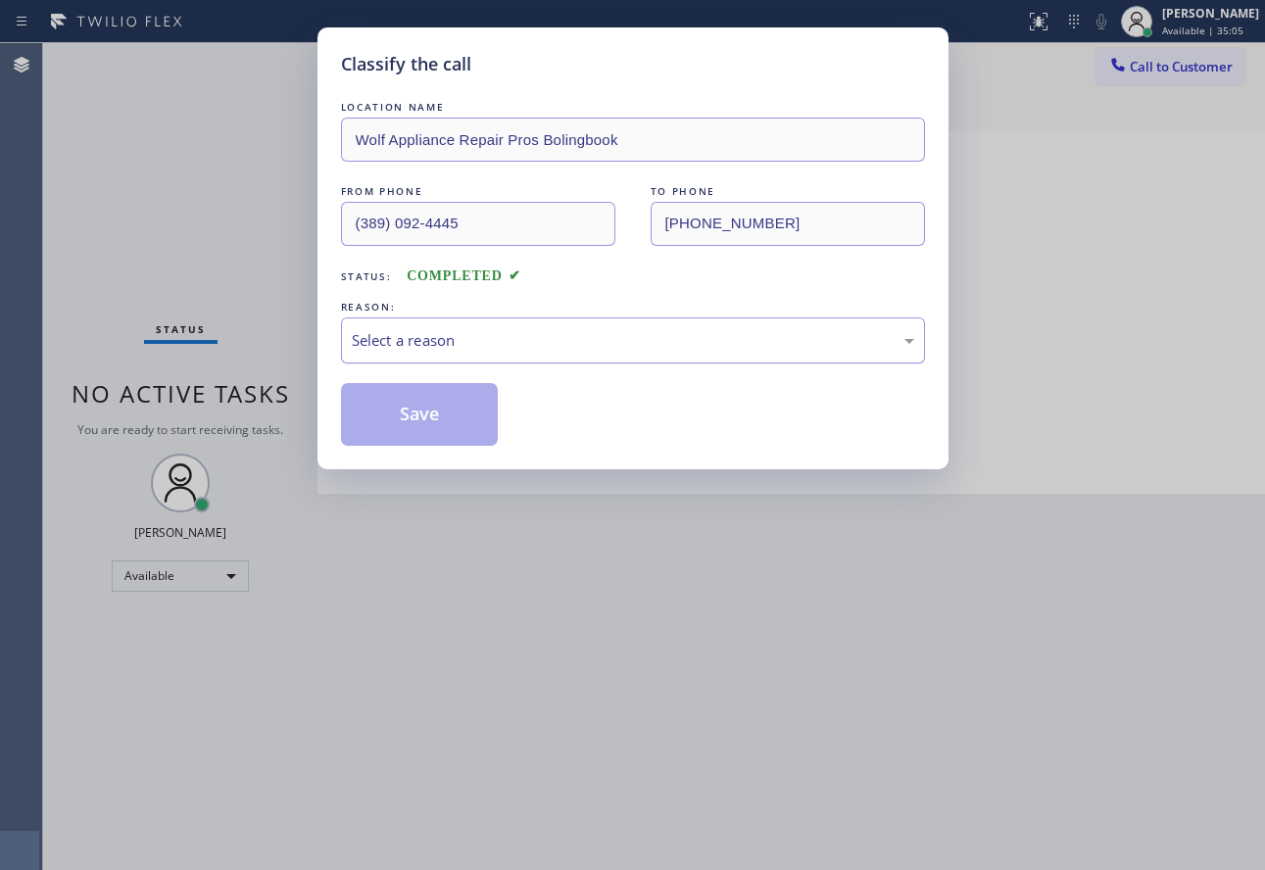
click at [375, 352] on div "Select a reason" at bounding box center [633, 341] width 584 height 46
drag, startPoint x: 399, startPoint y: 486, endPoint x: 401, endPoint y: 455, distance: 31.4
click at [401, 445] on button "Save" at bounding box center [420, 414] width 158 height 63
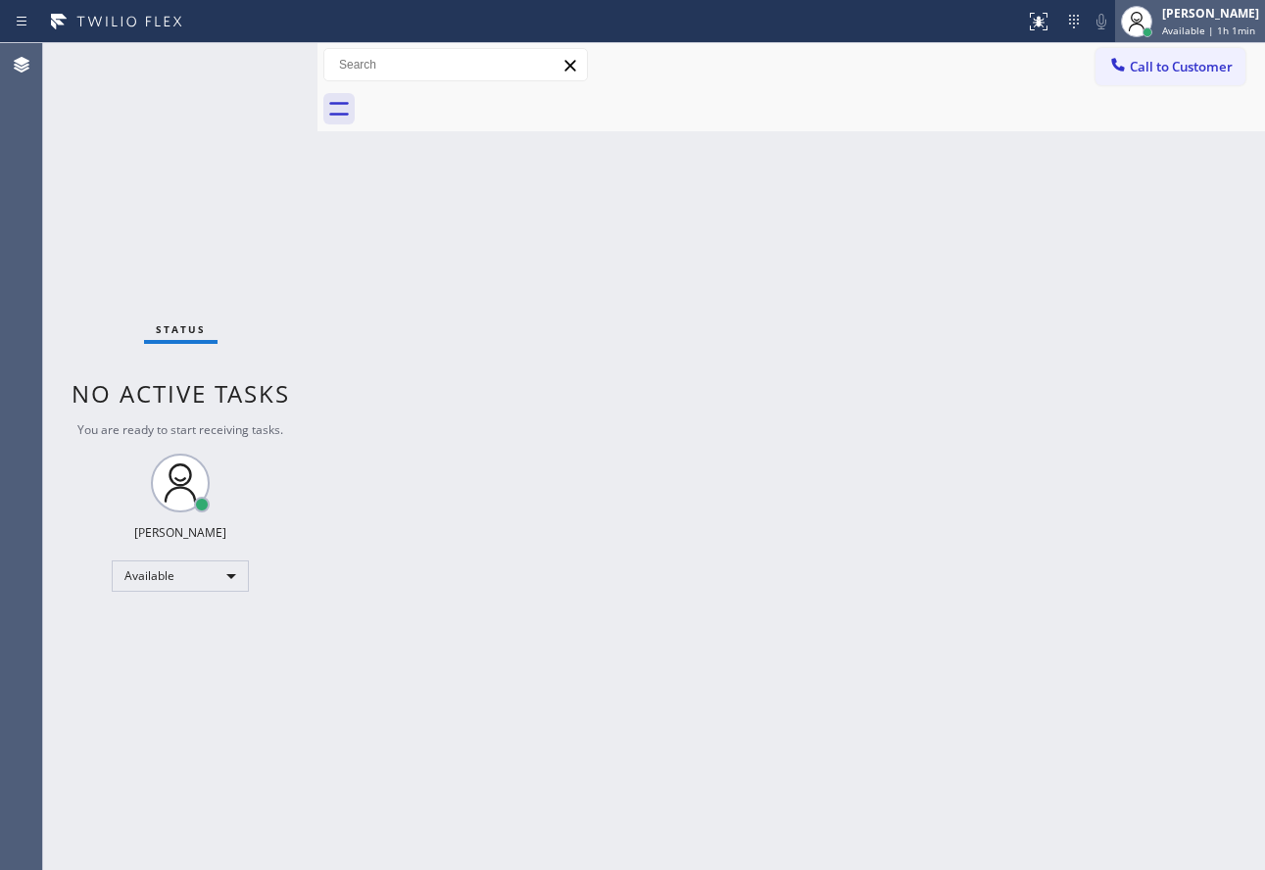
click at [1208, 28] on span "Available | 1h 1min" at bounding box center [1208, 31] width 93 height 14
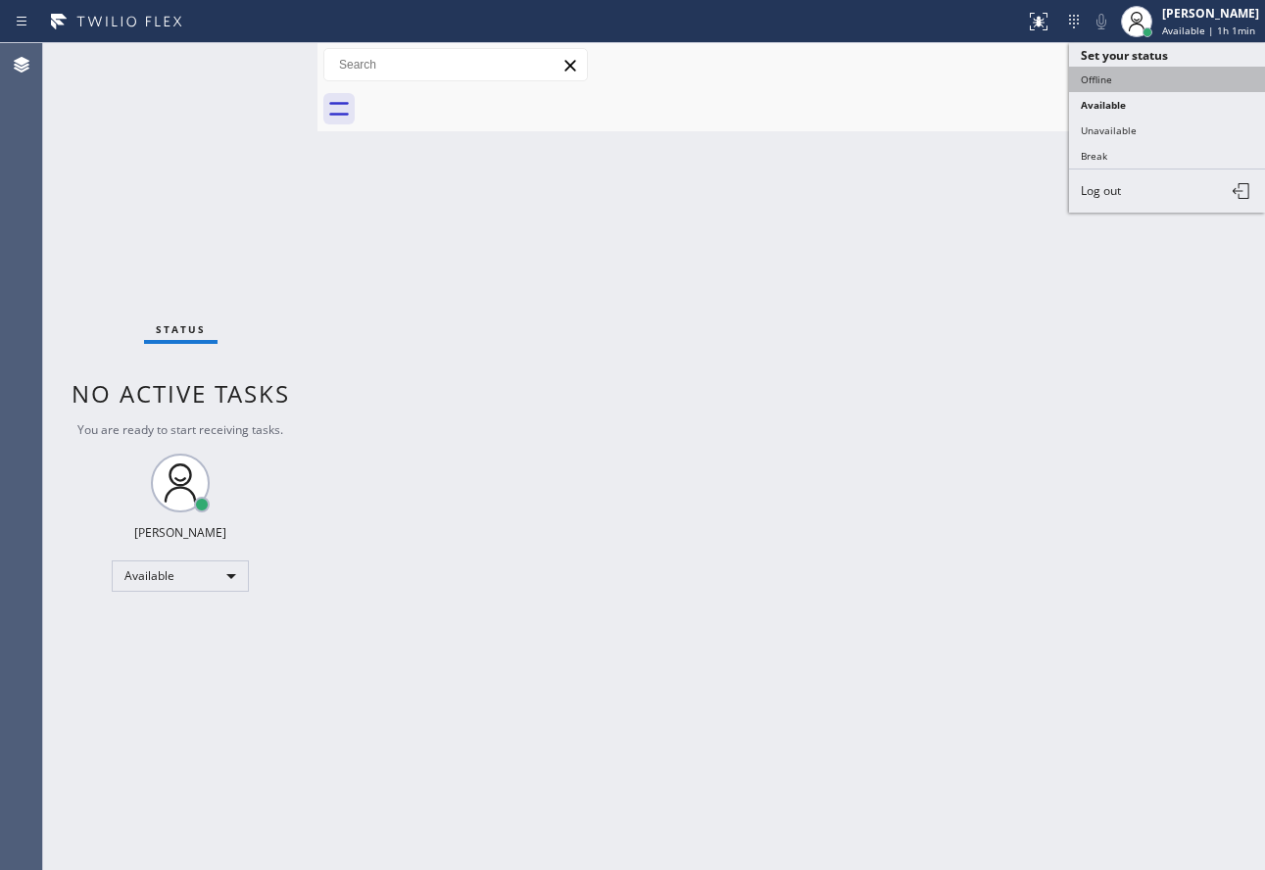
click at [1120, 77] on button "Offline" at bounding box center [1167, 79] width 196 height 25
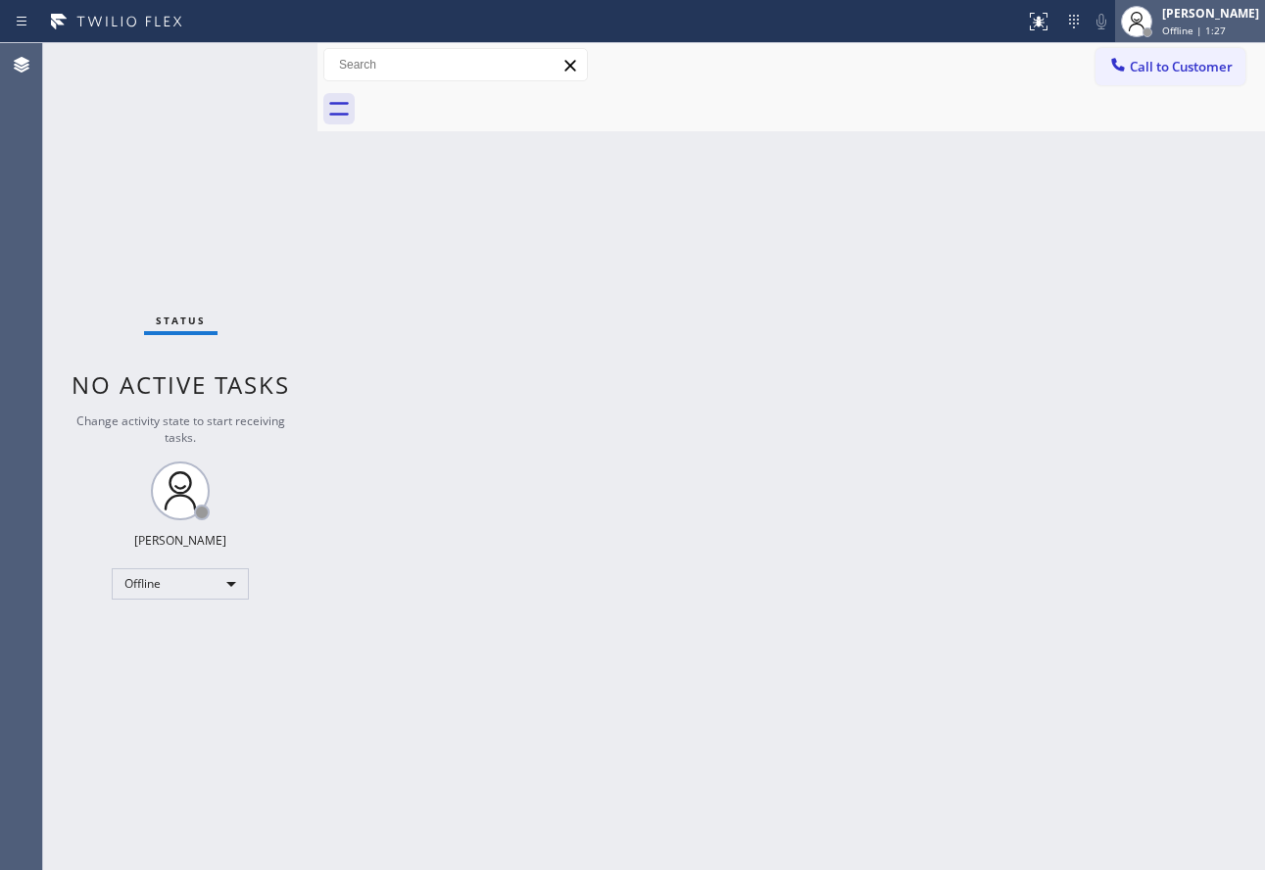
click at [1226, 30] on span "Offline | 1:27" at bounding box center [1194, 31] width 64 height 14
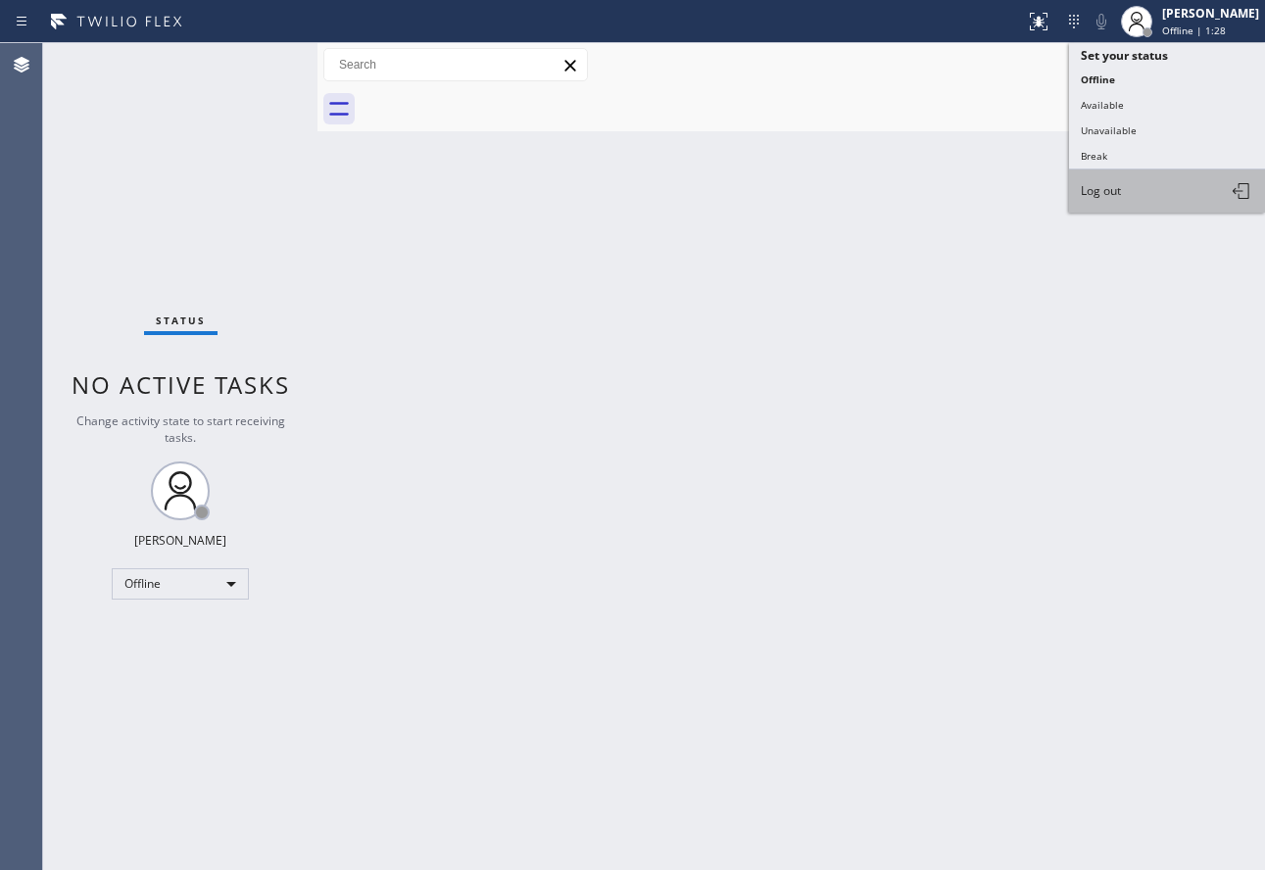
click at [1105, 195] on span "Log out" at bounding box center [1101, 190] width 40 height 17
